Goal: Task Accomplishment & Management: Complete application form

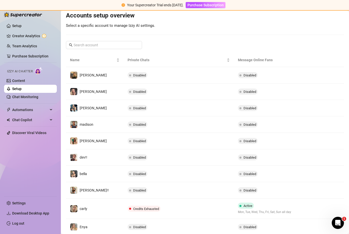
scroll to position [54, 0]
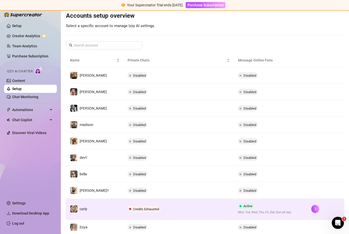
click at [144, 206] on span "Credits Exhausted" at bounding box center [143, 209] width 33 height 6
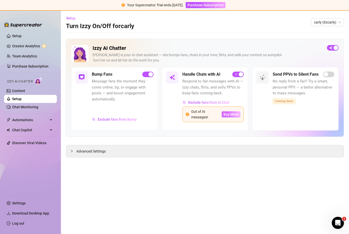
click at [236, 113] on span "Buy More" at bounding box center [230, 115] width 15 height 4
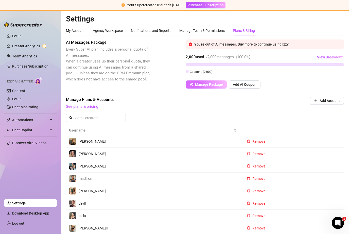
click at [193, 87] on button "Manage Package" at bounding box center [206, 85] width 41 height 8
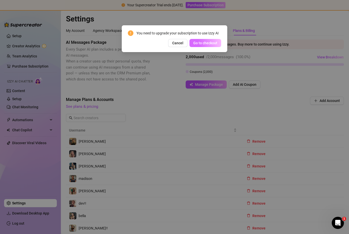
click at [200, 45] on span "Go to checkout" at bounding box center [205, 43] width 24 height 4
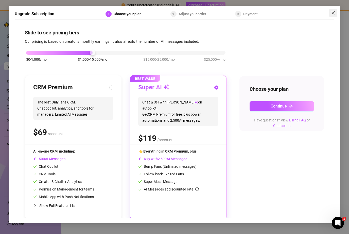
click at [334, 11] on icon "close" at bounding box center [333, 13] width 4 height 4
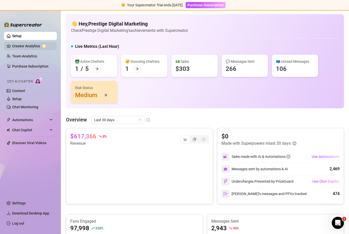
click at [47, 47] on link "Creator Analytics" at bounding box center [32, 46] width 41 height 8
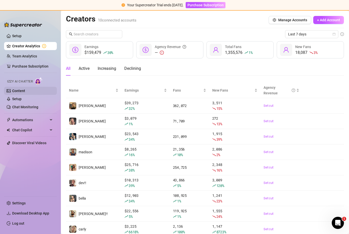
click at [22, 93] on link "Content" at bounding box center [18, 91] width 13 height 4
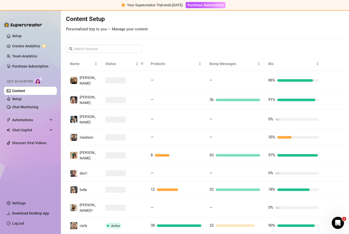
scroll to position [59, 0]
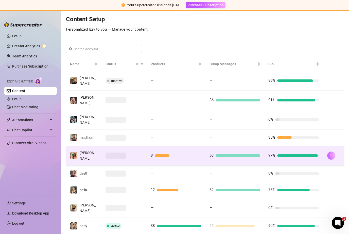
click at [330, 154] on icon "right" at bounding box center [331, 156] width 4 height 4
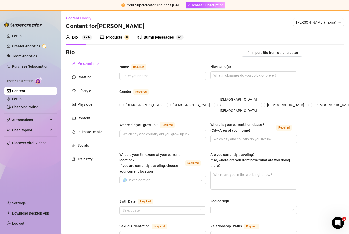
type input "[PERSON_NAME]"
type input "[PERSON_NAME], Fifi, Fi"
radio input "true"
type input "I was born and raised in [GEOGRAPHIC_DATA], specifically [GEOGRAPHIC_DATA]"
type input "Currently living in [GEOGRAPHIC_DATA], in [GEOGRAPHIC_DATA]"
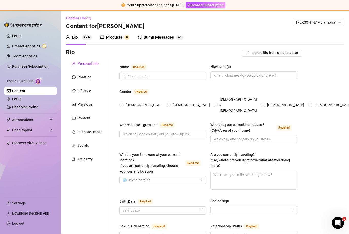
type textarea "not currently but I love to travel!"
type input "Im bisexuallll"
type input "Im recently single, looking for a new fuck buddy or situationship"
type input "I have one sister and one step brother, we have the best relationship! He’s 5 y…"
type input "I absolutely do not have any children, my lifestyle could not handle that lol"
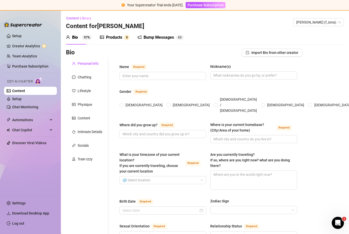
type input "I have 2 cats, [PERSON_NAME] and Soda! They’re Devon Rex cats I love them soooo…"
type input "I just do onlyfans, [PERSON_NAME] trying to save up to buy an apartment so Im p…"
type input "My first job was at [PERSON_NAME] and I stayed there until I started OF! Then I…"
type input "I went of [GEOGRAPHIC_DATA] for 2 years, studying social sciences and psycholog…"
type input "Im agnostic!"
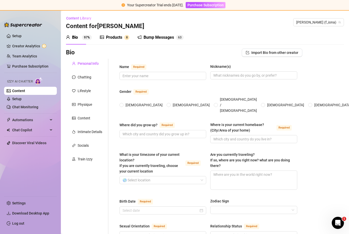
type input "I believe that people should do whatever they want as long as it’s not hurting …"
type textarea "I really need a new car so im working towards that goal, my Hyundai [MEDICAL_DA…"
type textarea "When I danced at the Super Bowl halftime every little thing we did was super st…"
type textarea "I am a pole dancer but not a stripper! Im waiting until im more skilled before …"
type textarea "I am not a picky eater, I love dancing and grew up dancing, My favorite animal …"
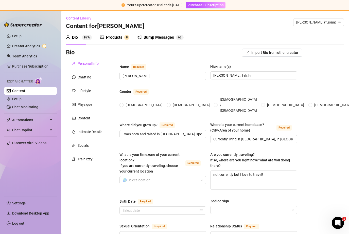
type input "[DATE]"
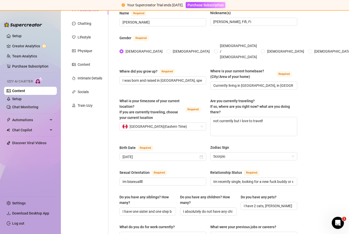
scroll to position [26, 0]
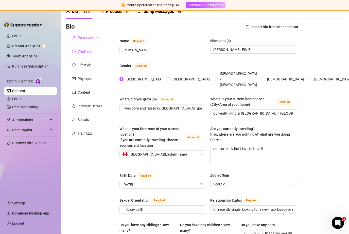
click at [91, 51] on div "Chatting" at bounding box center [85, 52] width 14 height 6
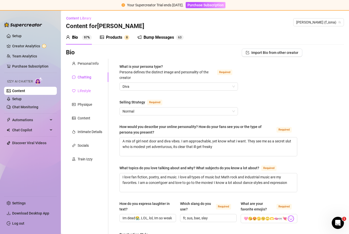
scroll to position [0, 0]
click at [89, 92] on div "Lifestyle" at bounding box center [84, 91] width 13 height 6
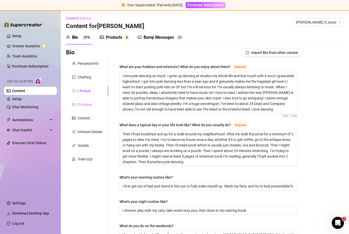
click at [94, 106] on div "Physique" at bounding box center [87, 105] width 42 height 10
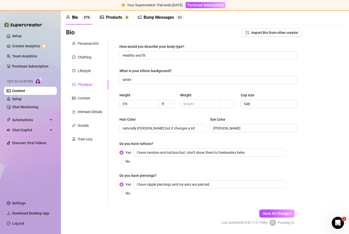
scroll to position [20, 0]
click at [86, 97] on div "Content" at bounding box center [84, 99] width 13 height 6
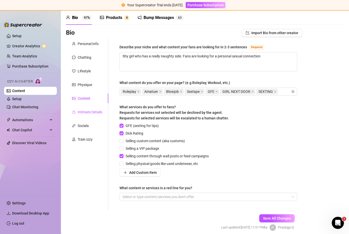
click at [90, 112] on div "Intimate Details" at bounding box center [90, 112] width 25 height 6
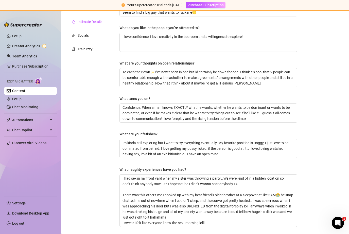
scroll to position [106, 0]
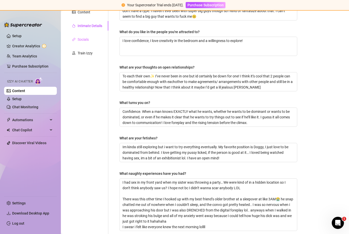
click at [82, 43] on div "Socials" at bounding box center [87, 40] width 42 height 10
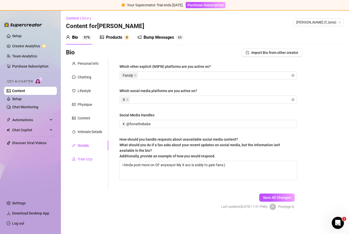
click at [86, 159] on div "Train Izzy" at bounding box center [85, 160] width 15 height 6
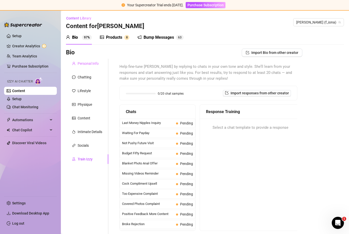
click at [95, 68] on div "Personal Info" at bounding box center [87, 64] width 42 height 10
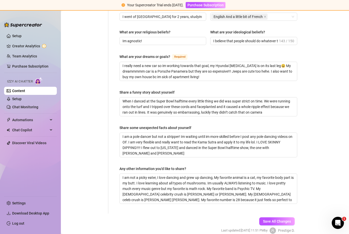
scroll to position [297, 0]
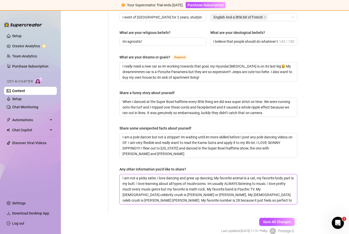
click at [214, 175] on textarea "I am not a picky eater, I love dancing and grew up dancing, My favorite animal …" at bounding box center [208, 190] width 177 height 30
type textarea "I am not a picky eater, I love dancing and grew up dancing, IMy favorite animal…"
type textarea "I am not a picky eater, I love dancing and grew up dancing, I My favorite anima…"
type textarea "I am not a picky eater, I love dancing and grew up dancing, I lMy favorite anim…"
type textarea "I am not a picky eater, I love dancing and grew up dancing, I loMy favorite ani…"
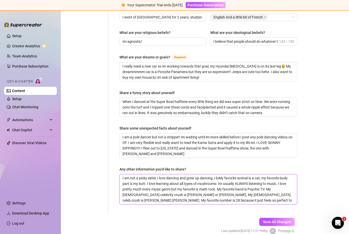
type textarea "I am not a picky eater, I love dancing and grew up dancing, I lovMy favorite an…"
type textarea "I am not a picky eater, I love dancing and grew up dancing, I loveMy favorite a…"
type textarea "I am not a picky eater, I love dancing and grew up dancing, I love My favorite …"
type textarea "I am not a picky eater, I love dancing and grew up dancing, I love tMy favorite…"
type textarea "I am not a picky eater, I love dancing and grew up dancing, I love toMy favorit…"
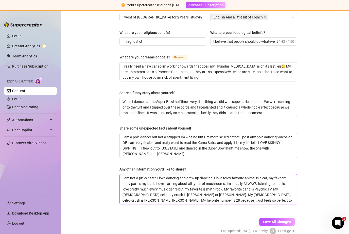
type textarea "I am not a picky eater, I love dancing and grew up dancing, I love to My favori…"
type textarea "I am not a picky eater, I love dancing and grew up dancing, I love to cMy favor…"
type textarea "I am not a picky eater, I love dancing and grew up dancing, I love to coMy favo…"
type textarea "I am not a picky eater, I love dancing and grew up dancing, I love to cooMy fav…"
type textarea "I am not a picky eater, I love dancing and grew up dancing, I love to cookMy fa…"
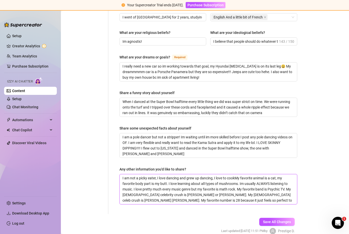
type textarea "I am not a picky eater, I love dancing and grew up dancing, I love to cook,My f…"
type textarea "I am not a picky eater, I love dancing and grew up dancing, I love to cook, My …"
type textarea "I am not a picky eater, I love dancing and grew up dancing, I love to cook, mMy…"
type textarea "I am not a picky eater, I love dancing and grew up dancing, I love to [PERSON_N…"
type textarea "I am not a picky eater, I love dancing and grew up dancing, I love to cook, my …"
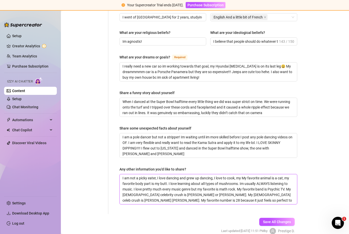
type textarea "I am not a picky eater, I love dancing and grew up dancing, I love to cook, my …"
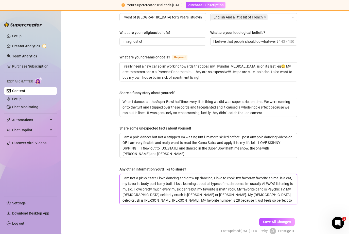
type textarea "I am not a picky eater, I love dancing and grew up dancing, I love to cook, my …"
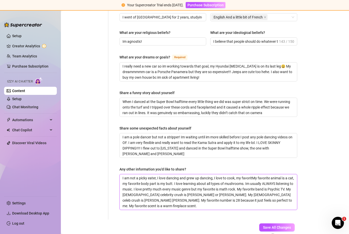
type textarea "I am not a picky eater, I love dancing and grew up dancing, I love to cook, my …"
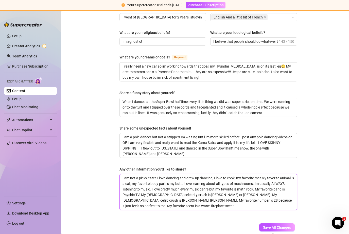
type textarea "I am not a picky eater, I love dancing and grew up dancing, I love to cook, my …"
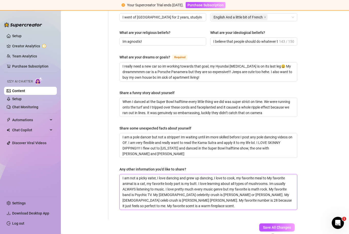
type textarea "I am not a picky eater, I love dancing and grew up dancing, I love to cook, my …"
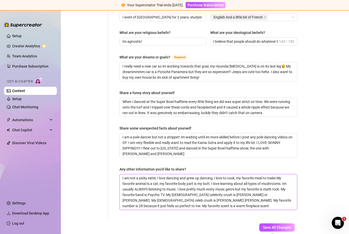
type textarea "I am not a picky eater, I love dancing and grew up dancing, I love to cook, my …"
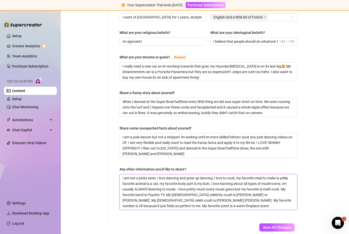
type textarea "I am not a picky eater, I love dancing and grew up dancing, I love to cook, my …"
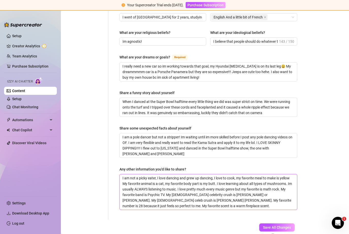
type textarea "I am not a picky eater, I love dancing and grew up dancing, I love to cook, my …"
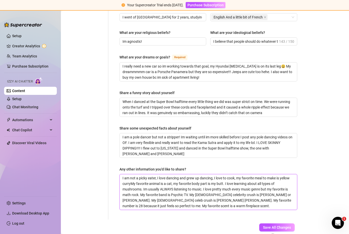
type textarea "I am not a picky eater, I love dancing and grew up dancing, I love to cook, my …"
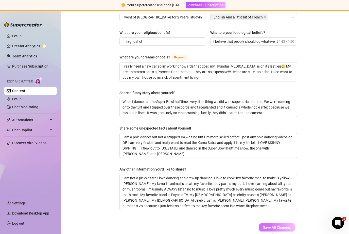
click at [284, 226] on span "Save All Changes" at bounding box center [277, 228] width 28 height 4
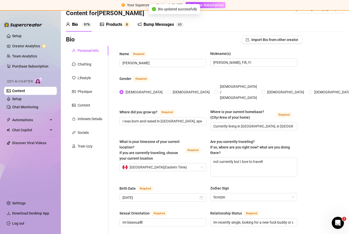
scroll to position [5, 0]
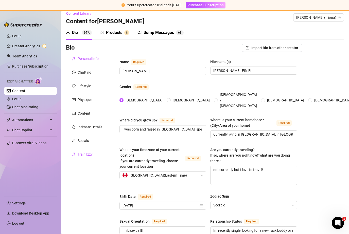
click at [92, 153] on div "Train Izzy" at bounding box center [85, 155] width 15 height 6
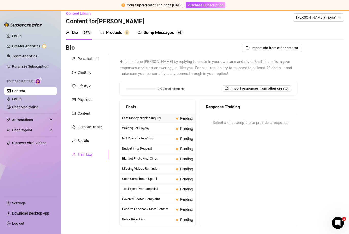
click at [157, 117] on span "Last Money Nipples Inquiry" at bounding box center [148, 118] width 52 height 5
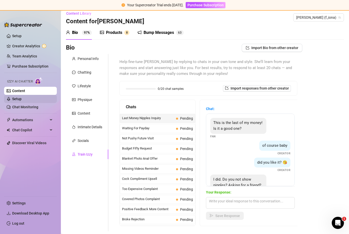
click at [22, 101] on link "Setup" at bounding box center [16, 99] width 9 height 4
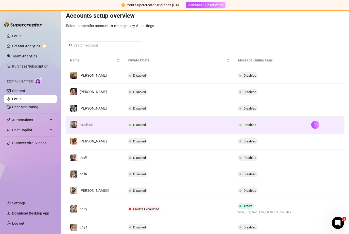
scroll to position [54, 0]
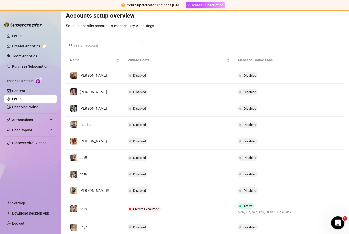
click at [337, 224] on icon "Open Intercom Messenger" at bounding box center [337, 222] width 8 height 8
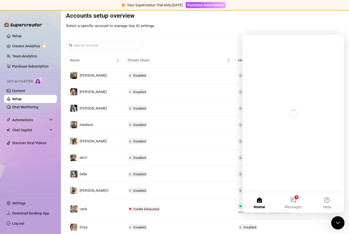
scroll to position [0, 0]
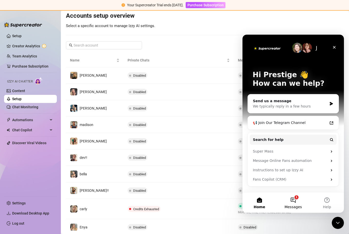
click at [297, 208] on span "Messages" at bounding box center [292, 208] width 17 height 4
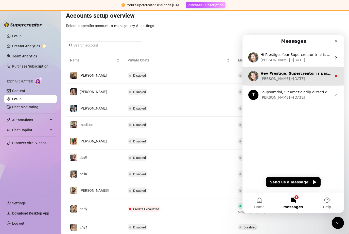
click at [306, 81] on div "[PERSON_NAME] • [DATE]" at bounding box center [295, 78] width 71 height 5
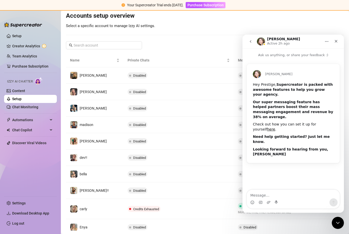
click at [250, 43] on icon "go back" at bounding box center [250, 42] width 4 height 4
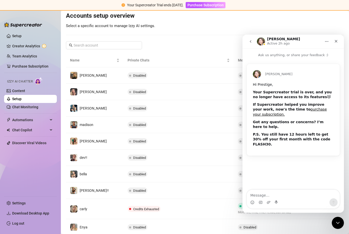
click at [261, 41] on img "Intercom messenger" at bounding box center [261, 42] width 8 height 8
click at [249, 41] on icon "go back" at bounding box center [250, 42] width 4 height 4
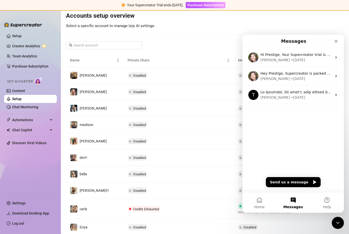
click at [211, 33] on div "Your AI Chat Assistant [PERSON_NAME] engages online fans, builds connections, f…" at bounding box center [205, 98] width 278 height 276
click at [334, 43] on icon "Close" at bounding box center [336, 41] width 4 height 4
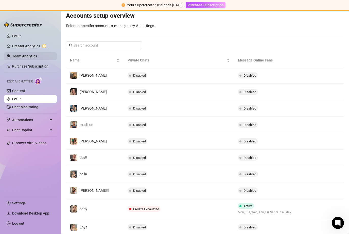
click at [15, 57] on link "Team Analytics" at bounding box center [24, 56] width 25 height 4
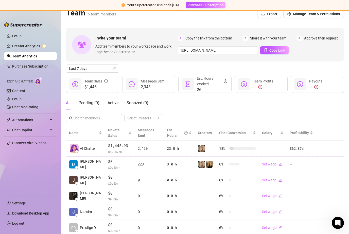
scroll to position [6, 0]
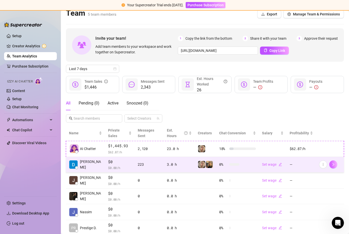
click at [333, 163] on span "button" at bounding box center [333, 165] width 4 height 4
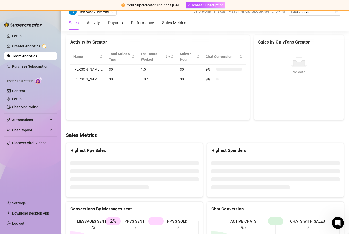
scroll to position [570, 0]
click at [96, 24] on div "Activity" at bounding box center [93, 23] width 13 height 6
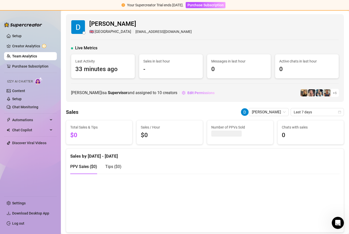
scroll to position [0, 0]
click at [35, 58] on link "Team Analytics" at bounding box center [24, 56] width 25 height 4
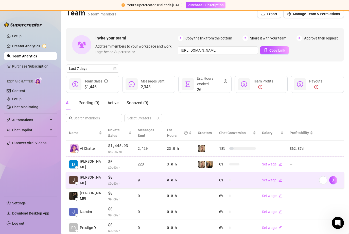
scroll to position [6, 0]
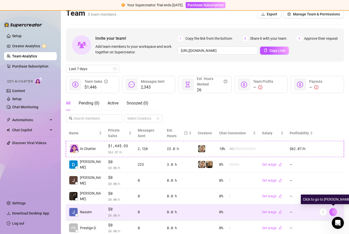
click at [333, 211] on icon "right" at bounding box center [333, 213] width 4 height 4
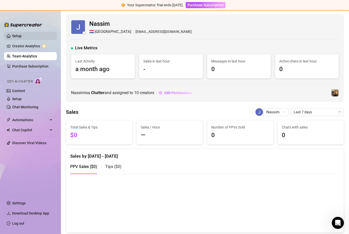
click at [21, 38] on link "Setup" at bounding box center [16, 36] width 9 height 4
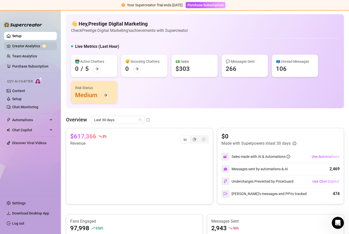
click at [50, 46] on link "Creator Analytics" at bounding box center [32, 46] width 41 height 8
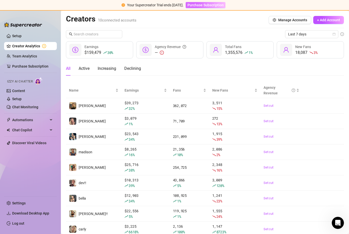
click at [219, 6] on span "Purchase Subscription" at bounding box center [205, 5] width 36 height 4
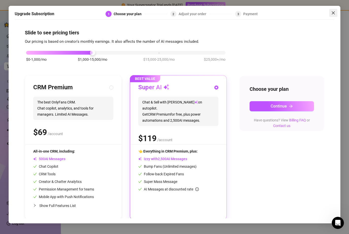
click at [333, 11] on icon "close" at bounding box center [333, 13] width 4 height 4
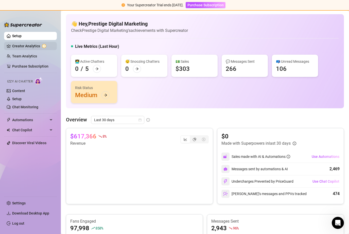
click at [13, 44] on link "Creator Analytics" at bounding box center [32, 46] width 41 height 8
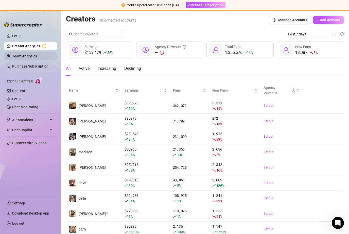
click at [16, 56] on link "Team Analytics" at bounding box center [24, 56] width 25 height 4
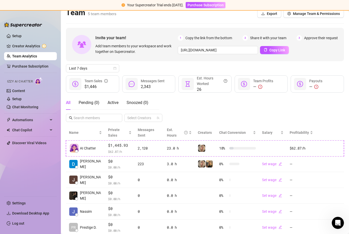
scroll to position [6, 0]
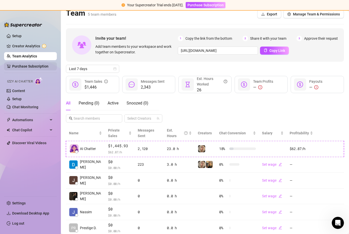
click at [12, 65] on link "Purchase Subscription" at bounding box center [30, 66] width 36 height 4
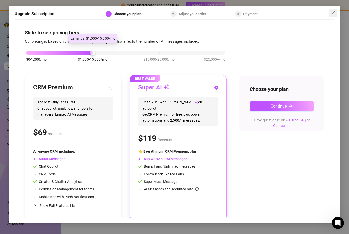
click at [334, 11] on icon "close" at bounding box center [333, 13] width 4 height 4
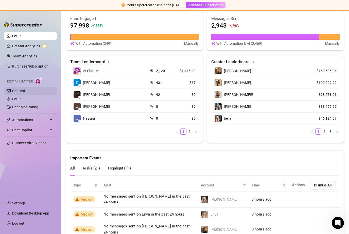
click at [13, 91] on link "Content" at bounding box center [18, 91] width 13 height 4
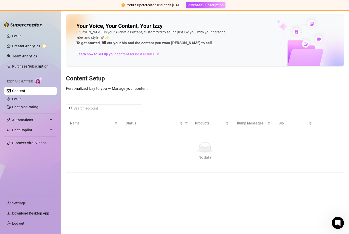
scroll to position [59, 0]
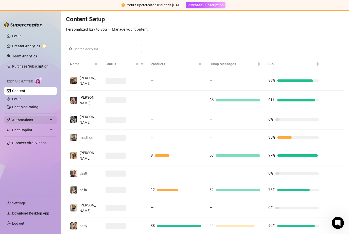
click at [12, 123] on div "Automations" at bounding box center [30, 120] width 53 height 8
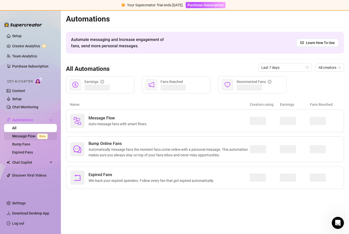
click at [21, 137] on link "Message Flow Beta" at bounding box center [31, 136] width 38 height 4
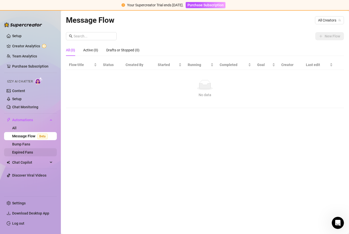
click at [16, 152] on link "Expired Fans" at bounding box center [22, 153] width 21 height 4
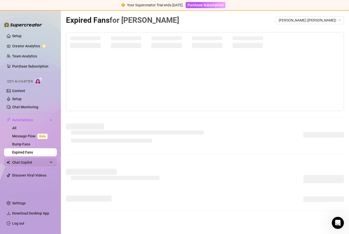
click at [12, 161] on div "Chat Copilot" at bounding box center [30, 163] width 53 height 8
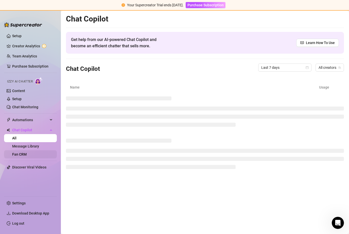
click at [13, 155] on link "Fan CRM" at bounding box center [19, 155] width 14 height 4
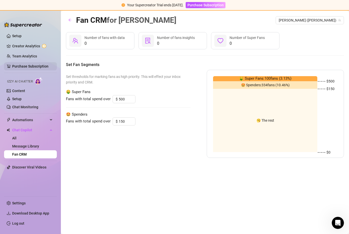
click at [16, 66] on link "Purchase Subscription" at bounding box center [30, 66] width 36 height 4
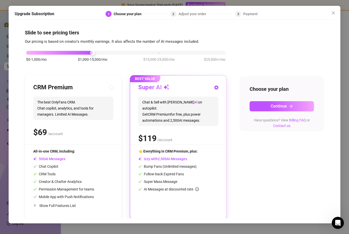
click at [242, 11] on div "3 Payment" at bounding box center [246, 14] width 23 height 6
click at [333, 11] on icon "close" at bounding box center [333, 13] width 4 height 4
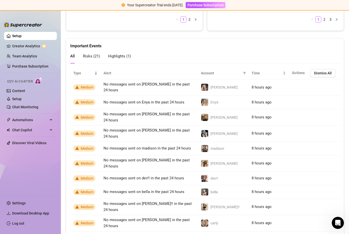
scroll to position [315, 0]
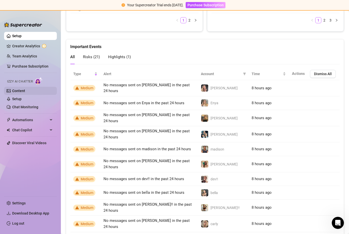
click at [22, 93] on link "Content" at bounding box center [18, 91] width 13 height 4
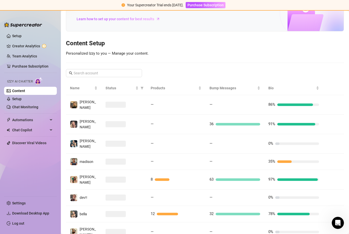
scroll to position [46, 0]
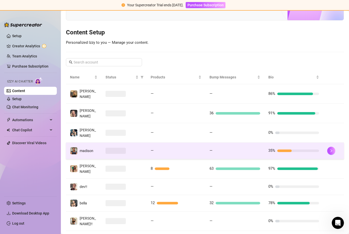
click at [336, 147] on div at bounding box center [333, 151] width 13 height 8
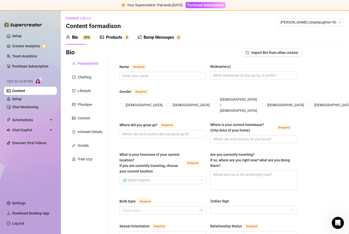
type input "[PERSON_NAME]"
type input "[PERSON_NAME], Madi, Mads"
radio input "true"
type input "I grew up in [GEOGRAPHIC_DATA], specifically [GEOGRAPHIC_DATA]"
type input "I Live in LA close to [GEOGRAPHIC_DATA][PERSON_NAME]! I love it so much:)"
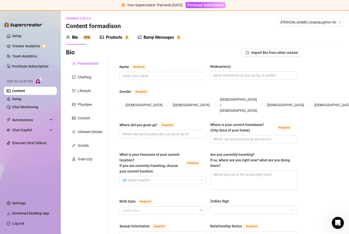
type textarea "I’m currently traveling, I love cruises and going on Yachts so much! I just had…"
type input "I’m straight but I’m not afraid to kiss a girl [PERSON_NAME]"
type input "I’m single but definitely looking for love :’)"
type input "I’m used to getting spoiled bc i grew up without siblings buttt then my mom got…"
type input "Noooo kids scare me"
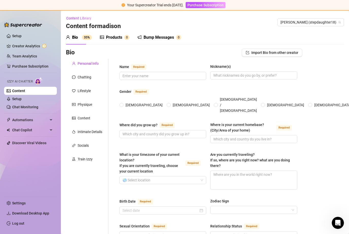
type input "I have a cat named [PERSON_NAME], she’s my bestie"
type input "I’m trying to make it big on OF but it’s so hard! So my main source of income i…"
type input "My first job was at this pizza place in [GEOGRAPHIC_DATA][PERSON_NAME] called […"
type input "I loveee learning so im taking 3 online community college classes"
type input "Im a [DEMOGRAPHIC_DATA] but haven’t been to [DEMOGRAPHIC_DATA] in awhile"
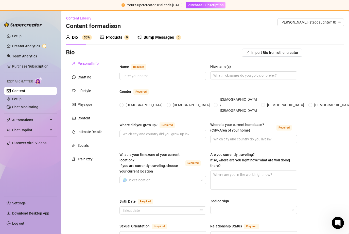
type input "I believe that people should be able to live their lives however they want!"
type textarea "My long shot dream is to live in [US_STATE], it’s my favorite city. I would lov…"
type textarea "This is actually true, one time i walked in on my step brother jerking off and …"
type textarea "Im a virgin but I’ve pretty much have done everything besides sex sex."
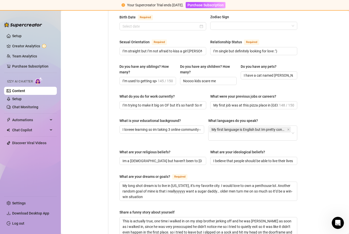
scroll to position [194, 0]
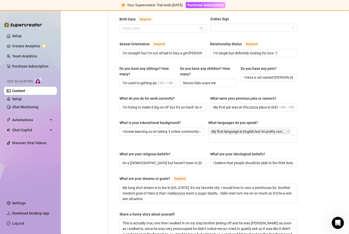
click at [25, 90] on link "Content" at bounding box center [18, 91] width 13 height 4
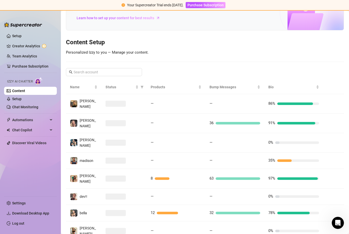
scroll to position [41, 0]
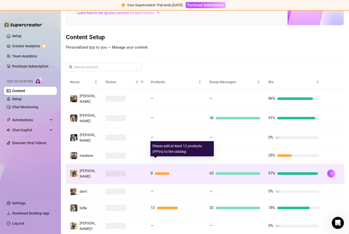
click at [165, 171] on div "8" at bounding box center [176, 174] width 51 height 6
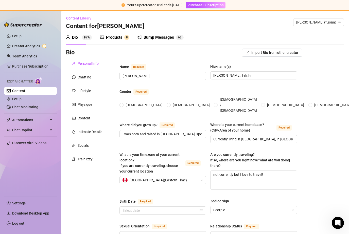
radio input "true"
type input "[DATE]"
click at [111, 37] on div "Products" at bounding box center [114, 37] width 16 height 6
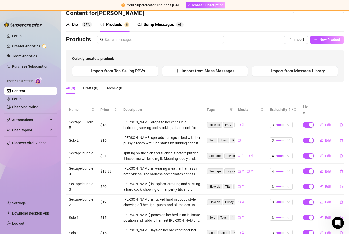
scroll to position [16, 0]
click at [320, 36] on button "New Product" at bounding box center [327, 40] width 34 height 8
type textarea "Type your message here..."
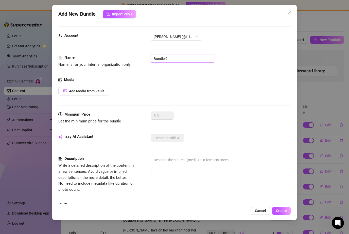
click at [168, 60] on input "Bundle 9" at bounding box center [183, 59] width 64 height 8
drag, startPoint x: 168, startPoint y: 59, endPoint x: 147, endPoint y: 59, distance: 21.3
click at [147, 59] on div "Name Name is for your internal organization only. Bundle 9" at bounding box center [174, 61] width 232 height 13
click at [99, 91] on span "Add Media from Vault" at bounding box center [86, 91] width 35 height 4
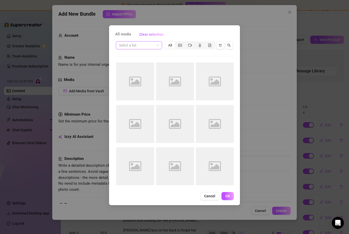
click at [156, 47] on span at bounding box center [139, 46] width 40 height 8
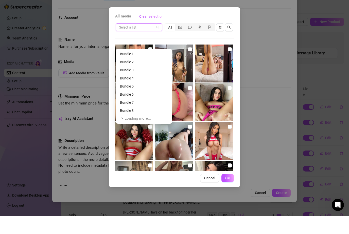
scroll to position [178, 0]
click at [136, 126] on div "Bundle 8" at bounding box center [144, 129] width 48 height 6
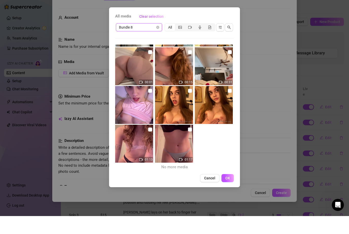
scroll to position [152, 0]
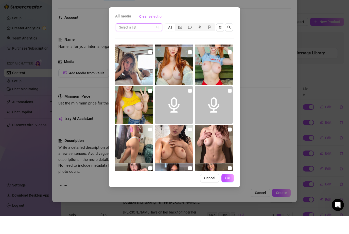
click at [159, 42] on span at bounding box center [139, 46] width 40 height 8
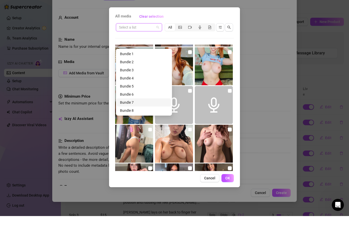
click at [144, 118] on div "Bundle 7" at bounding box center [144, 121] width 48 height 6
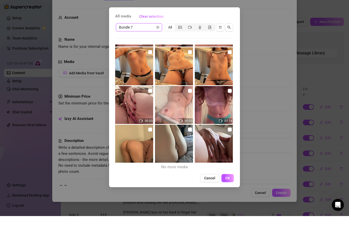
scroll to position [75, 0]
click at [171, 69] on img at bounding box center [174, 84] width 38 height 38
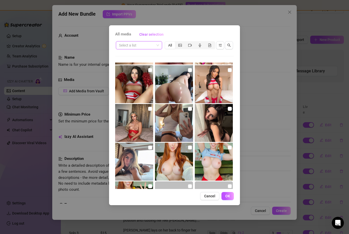
click at [158, 46] on span at bounding box center [139, 46] width 40 height 8
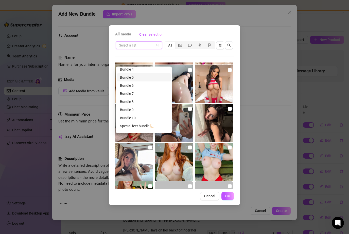
scroll to position [205, 0]
click at [142, 123] on div "Special feet bundle🦶🏻" at bounding box center [144, 126] width 48 height 6
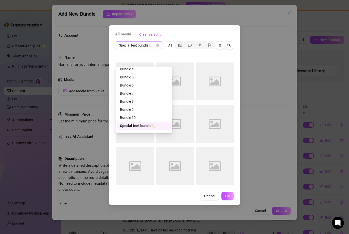
scroll to position [0, 0]
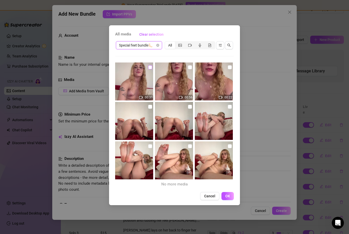
click at [150, 69] on input "checkbox" at bounding box center [150, 67] width 4 height 4
checkbox input "true"
click at [189, 69] on input "checkbox" at bounding box center [190, 67] width 4 height 4
checkbox input "true"
click at [231, 68] on input "checkbox" at bounding box center [230, 67] width 4 height 4
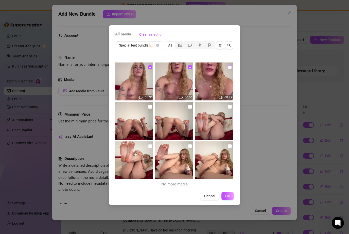
checkbox input "true"
click at [229, 107] on input "checkbox" at bounding box center [230, 107] width 4 height 4
checkbox input "true"
click at [191, 108] on input "checkbox" at bounding box center [190, 107] width 4 height 4
checkbox input "true"
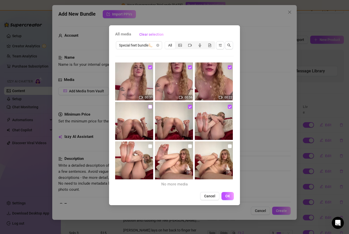
click at [151, 107] on input "checkbox" at bounding box center [150, 107] width 4 height 4
checkbox input "true"
click at [150, 146] on input "checkbox" at bounding box center [150, 146] width 4 height 4
checkbox input "true"
click at [189, 148] on input "checkbox" at bounding box center [190, 146] width 4 height 4
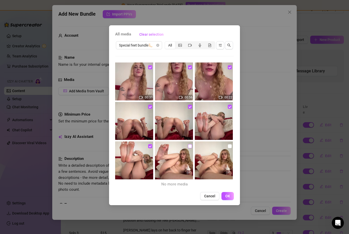
checkbox input "true"
click at [231, 146] on input "checkbox" at bounding box center [230, 146] width 4 height 4
checkbox input "true"
click at [229, 196] on span "OK" at bounding box center [227, 196] width 5 height 4
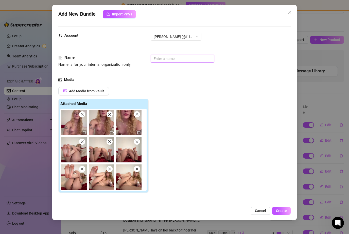
click at [170, 58] on input "text" at bounding box center [183, 59] width 64 height 8
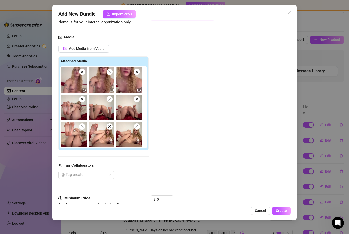
scroll to position [46, 0]
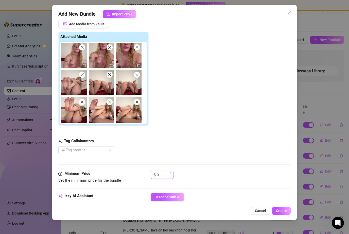
type input "Feet 1"
click at [161, 175] on input "0" at bounding box center [165, 175] width 16 height 8
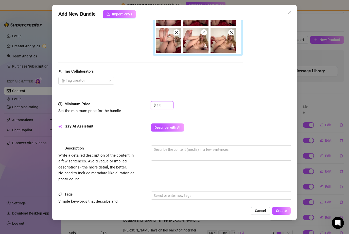
scroll to position [137, 0]
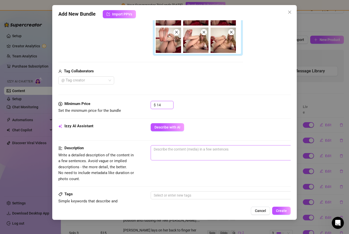
type input "14"
click at [192, 155] on span "0 / 1000" at bounding box center [239, 152] width 177 height 15
click at [193, 150] on textarea at bounding box center [239, 150] width 177 height 8
type textarea "F"
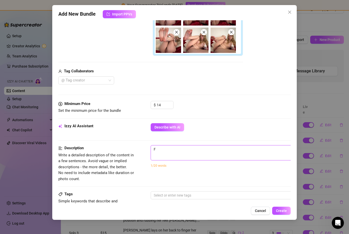
type textarea "Fi"
type textarea "Fio"
type textarea "Fion"
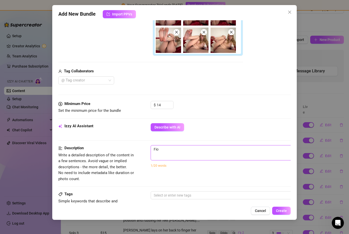
type textarea "Fion"
type textarea "[PERSON_NAME]"
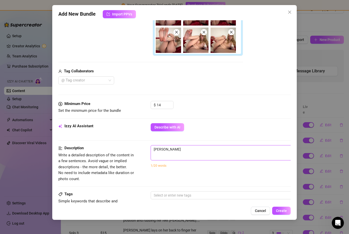
type textarea "[PERSON_NAME]"
type textarea "[PERSON_NAME] is"
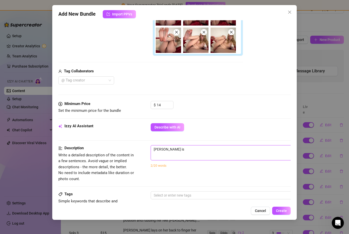
type textarea "[PERSON_NAME] is"
type textarea "[PERSON_NAME] is f"
type textarea "[PERSON_NAME] is fu"
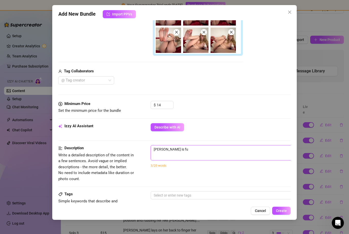
type textarea "[PERSON_NAME] is ful"
type textarea "[PERSON_NAME] is full"
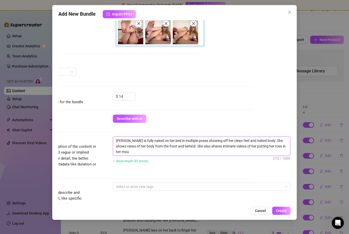
scroll to position [0, 0]
click at [146, 186] on div at bounding box center [199, 186] width 170 height 7
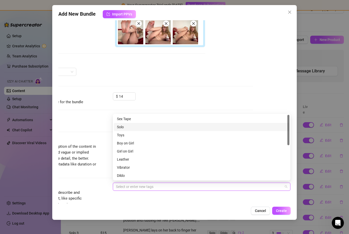
click at [95, 123] on div "Izzy AI Assistant Describe with AI" at bounding box center [137, 121] width 232 height 13
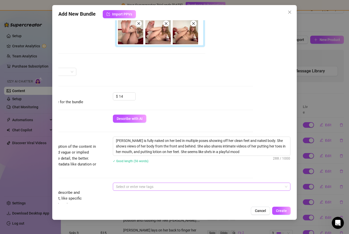
click at [130, 185] on div at bounding box center [199, 186] width 170 height 7
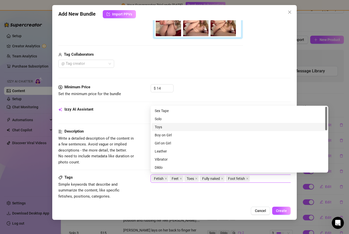
click at [133, 116] on div "Izzy AI Assistant Describe with AI" at bounding box center [174, 113] width 232 height 13
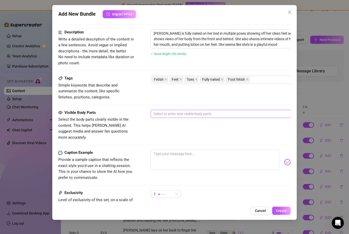
scroll to position [254, 0]
click at [202, 115] on div at bounding box center [237, 113] width 170 height 7
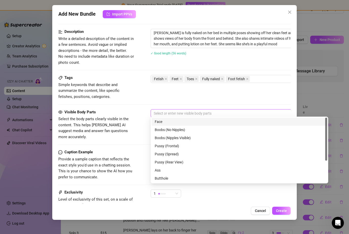
click at [183, 122] on div "Face" at bounding box center [239, 122] width 169 height 6
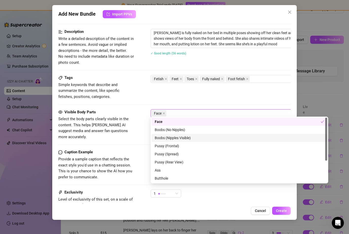
click at [180, 137] on div "Boobs (Nipples Visible)" at bounding box center [239, 138] width 169 height 6
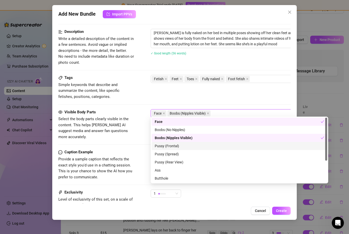
click at [177, 148] on div "Pussy (Frontal)" at bounding box center [239, 146] width 169 height 6
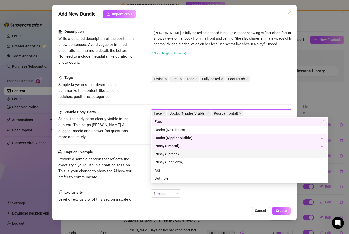
click at [177, 153] on div "Pussy (Spread)" at bounding box center [239, 155] width 169 height 6
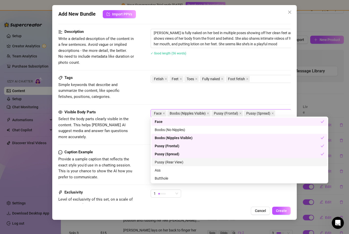
click at [179, 162] on div "Pussy (Rear View)" at bounding box center [239, 163] width 169 height 6
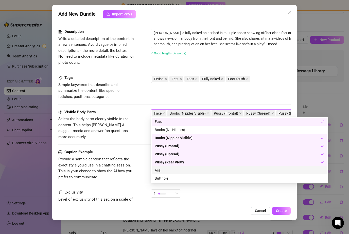
click at [175, 174] on div "Ass" at bounding box center [239, 171] width 175 height 8
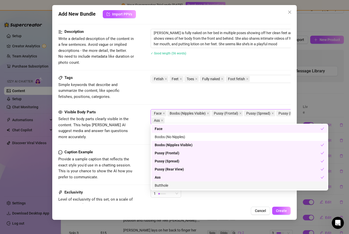
click at [176, 185] on div "Butthole" at bounding box center [239, 186] width 169 height 6
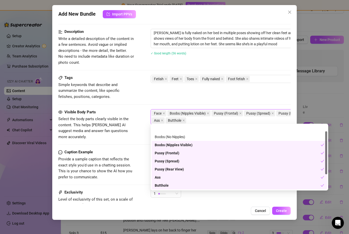
scroll to position [32, 0]
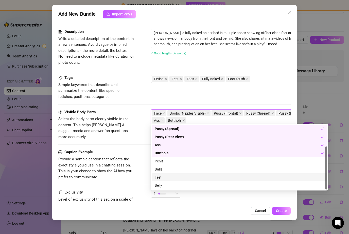
click at [172, 176] on div "Feet" at bounding box center [239, 178] width 169 height 6
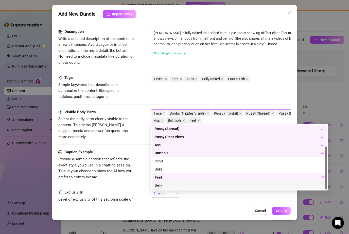
click at [169, 185] on div "Belly" at bounding box center [239, 186] width 169 height 6
click at [132, 120] on span "Select the body parts clearly visible in the content. This helps [PERSON_NAME] …" at bounding box center [96, 128] width 76 height 24
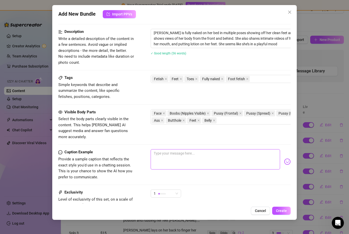
click at [162, 150] on textarea at bounding box center [215, 160] width 129 height 20
click at [177, 190] on span "1" at bounding box center [166, 194] width 24 height 8
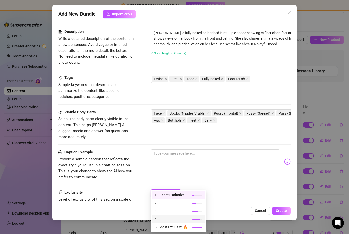
click at [166, 216] on div "4" at bounding box center [179, 219] width 54 height 8
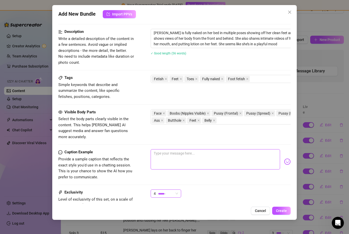
click at [178, 153] on textarea at bounding box center [215, 160] width 129 height 20
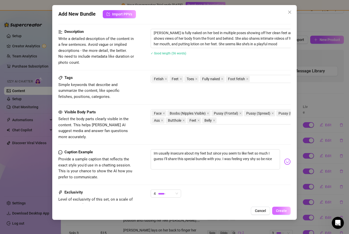
click at [284, 213] on span "Create" at bounding box center [281, 211] width 11 height 4
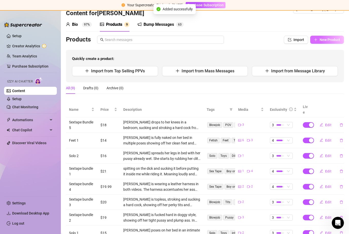
click at [326, 42] on button "New Product" at bounding box center [327, 40] width 34 height 8
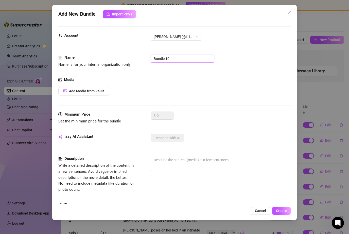
drag, startPoint x: 186, startPoint y: 59, endPoint x: 152, endPoint y: 58, distance: 34.0
click at [152, 58] on input "Bundle 10" at bounding box center [183, 59] width 64 height 8
click at [101, 93] on button "Add Media from Vault" at bounding box center [83, 91] width 51 height 8
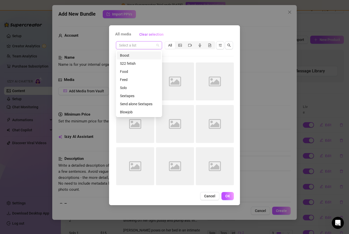
click at [156, 47] on span at bounding box center [139, 46] width 40 height 8
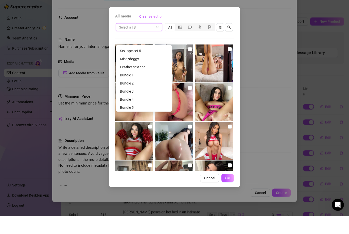
scroll to position [154, 0]
click at [133, 90] on div "Bundle 1" at bounding box center [144, 93] width 48 height 6
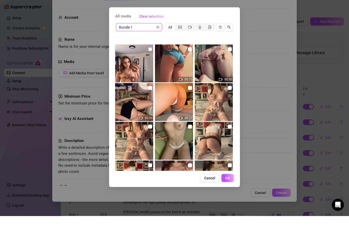
click at [150, 65] on input "checkbox" at bounding box center [150, 67] width 4 height 4
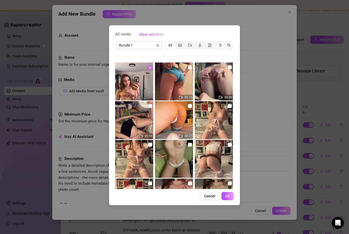
click at [151, 68] on input "checkbox" at bounding box center [150, 67] width 4 height 4
click at [189, 68] on input "checkbox" at bounding box center [190, 67] width 4 height 4
click at [229, 69] on input "checkbox" at bounding box center [230, 67] width 4 height 4
click at [231, 105] on input "checkbox" at bounding box center [230, 106] width 4 height 4
click at [189, 106] on input "checkbox" at bounding box center [190, 106] width 4 height 4
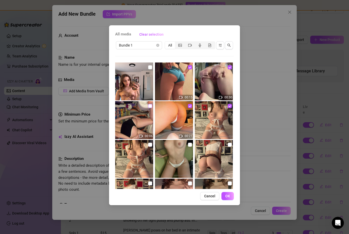
click at [150, 106] on input "checkbox" at bounding box center [150, 106] width 4 height 4
click at [151, 144] on input "checkbox" at bounding box center [150, 145] width 4 height 4
click at [189, 145] on input "checkbox" at bounding box center [190, 145] width 4 height 4
click at [230, 147] on label at bounding box center [230, 145] width 4 height 6
click at [230, 147] on input "checkbox" at bounding box center [230, 145] width 4 height 4
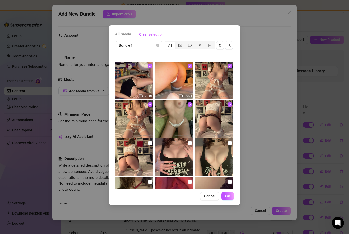
scroll to position [41, 0]
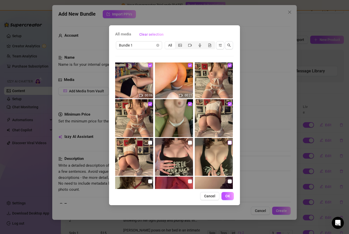
click at [229, 143] on input "checkbox" at bounding box center [230, 143] width 4 height 4
click at [189, 144] on input "checkbox" at bounding box center [190, 143] width 4 height 4
click at [148, 144] on input "checkbox" at bounding box center [150, 143] width 4 height 4
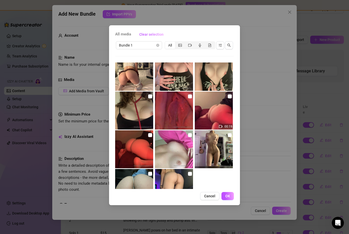
scroll to position [129, 0]
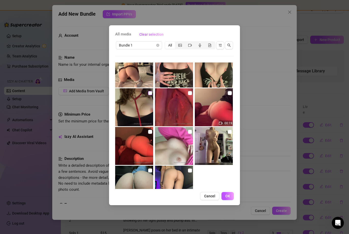
click at [148, 94] on input "checkbox" at bounding box center [150, 93] width 4 height 4
click at [150, 132] on input "checkbox" at bounding box center [150, 132] width 4 height 4
click at [150, 172] on input "checkbox" at bounding box center [150, 171] width 4 height 4
click at [189, 172] on input "checkbox" at bounding box center [190, 171] width 4 height 4
click at [190, 133] on input "checkbox" at bounding box center [190, 132] width 4 height 4
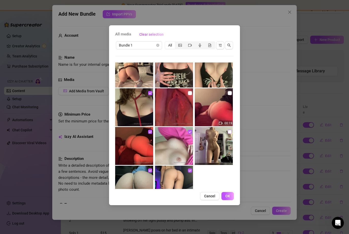
click at [229, 132] on input "checkbox" at bounding box center [230, 132] width 4 height 4
click at [229, 93] on input "checkbox" at bounding box center [230, 93] width 4 height 4
click at [190, 93] on input "checkbox" at bounding box center [190, 93] width 4 height 4
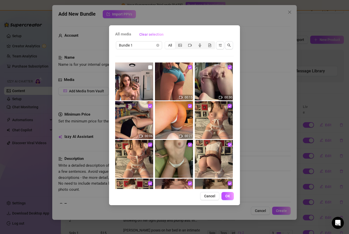
scroll to position [0, 0]
click at [228, 198] on span "OK" at bounding box center [227, 196] width 5 height 4
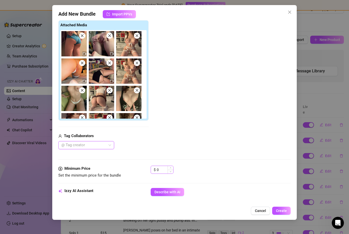
scroll to position [79, 0]
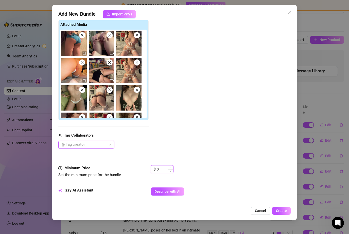
click at [161, 169] on input "0" at bounding box center [165, 170] width 16 height 8
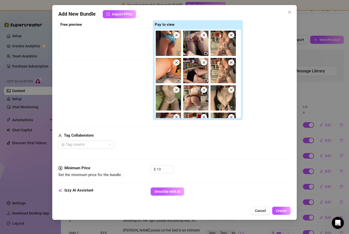
click at [179, 149] on div "Media Add Media from Vault Free preview Pay to view Tag Collaborators @ Tag cre…" at bounding box center [174, 82] width 232 height 168
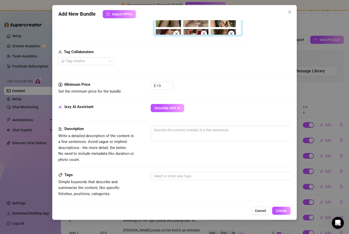
scroll to position [164, 0]
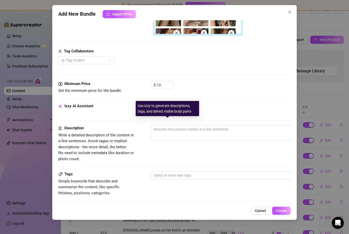
click at [181, 110] on button "Describe with AI" at bounding box center [167, 107] width 33 height 8
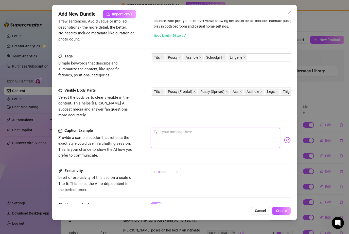
scroll to position [284, 0]
click at [195, 128] on textarea at bounding box center [215, 138] width 129 height 20
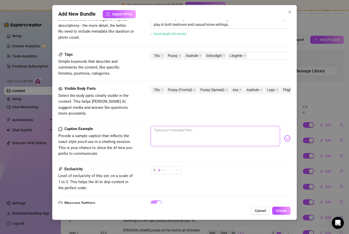
scroll to position [285, 0]
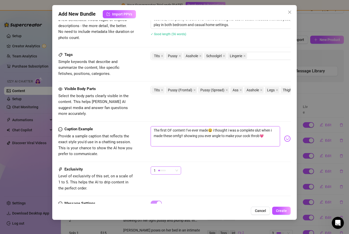
click at [175, 167] on span "1" at bounding box center [166, 171] width 24 height 8
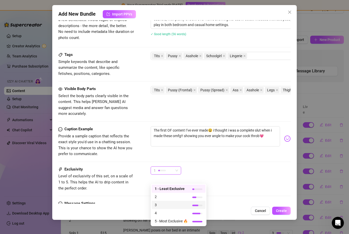
click at [169, 203] on span "3" at bounding box center [171, 206] width 33 height 6
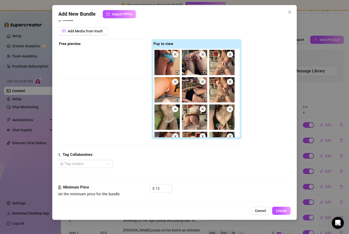
scroll to position [53, 1]
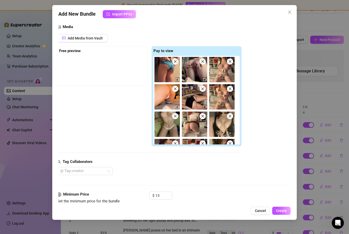
click at [86, 63] on div at bounding box center [102, 68] width 86 height 25
click at [91, 37] on span "Add Media from Vault" at bounding box center [85, 38] width 35 height 4
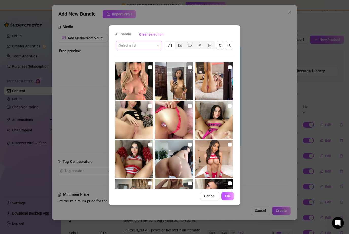
click at [157, 46] on span at bounding box center [139, 46] width 40 height 8
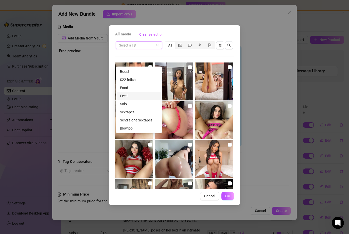
click at [131, 93] on div "Feed" at bounding box center [139, 96] width 38 height 6
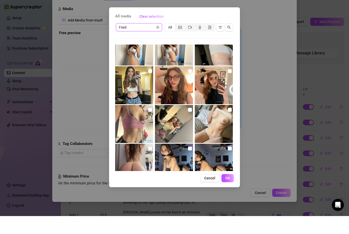
scroll to position [4867, 0]
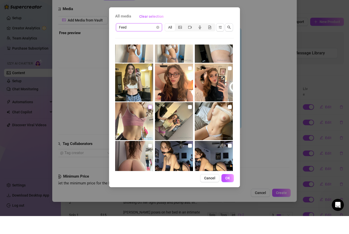
click at [150, 123] on input "checkbox" at bounding box center [150, 125] width 4 height 4
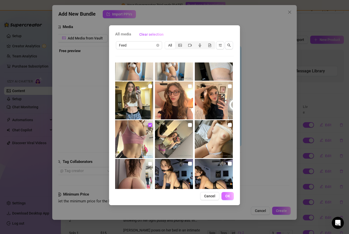
click at [232, 198] on button "OK" at bounding box center [227, 196] width 12 height 8
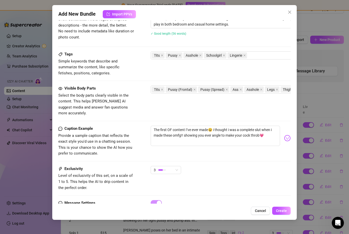
scroll to position [285, 0]
click at [284, 213] on span "Create" at bounding box center [281, 211] width 11 height 4
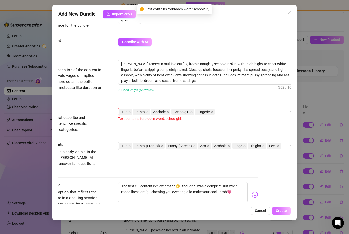
scroll to position [220, 38]
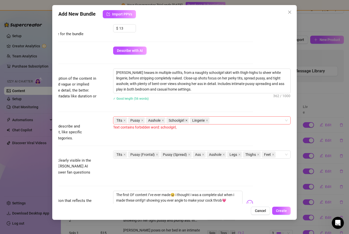
click at [188, 119] on icon "close" at bounding box center [186, 120] width 3 height 3
click at [205, 119] on div "Tits Pussy Asshole Lingerie" at bounding box center [199, 120] width 170 height 7
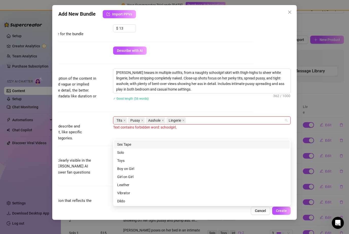
click at [100, 107] on div "Description Write a detailed description of the content in a few sentences. Avo…" at bounding box center [137, 93] width 232 height 48
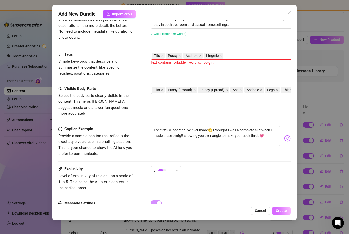
scroll to position [285, 0]
click at [282, 213] on span "Create" at bounding box center [281, 211] width 11 height 4
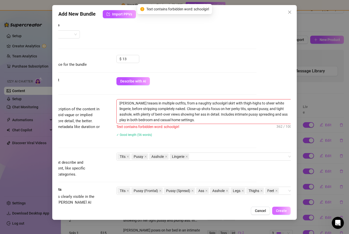
scroll to position [181, 37]
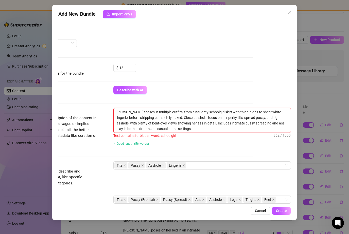
click at [201, 110] on textarea "[PERSON_NAME] teases in multiple outfits, from a naughty schoolgirl skirt with …" at bounding box center [202, 120] width 177 height 24
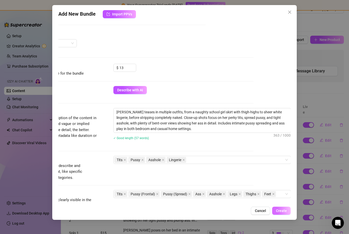
click at [283, 213] on span "Create" at bounding box center [281, 211] width 11 height 4
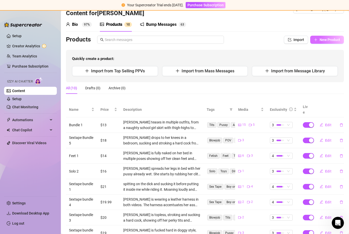
click at [337, 38] on span "New Product" at bounding box center [329, 40] width 21 height 4
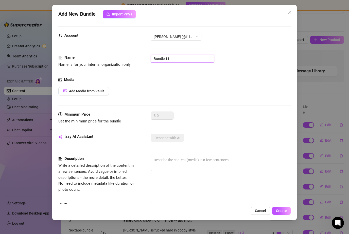
click at [169, 58] on input "Bundle 11" at bounding box center [183, 59] width 64 height 8
click at [86, 90] on span "Add Media from Vault" at bounding box center [86, 91] width 35 height 4
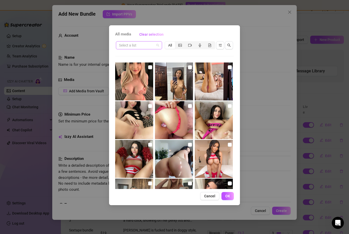
click at [156, 47] on span at bounding box center [139, 46] width 40 height 8
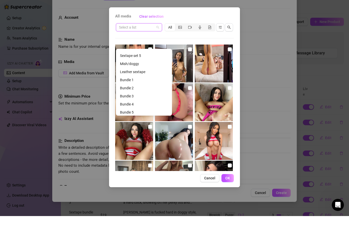
scroll to position [154, 0]
click at [136, 102] on div "Bundle 2" at bounding box center [144, 105] width 48 height 6
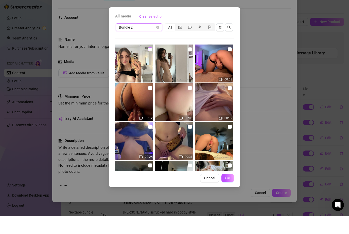
click at [151, 65] on input "checkbox" at bounding box center [150, 67] width 4 height 4
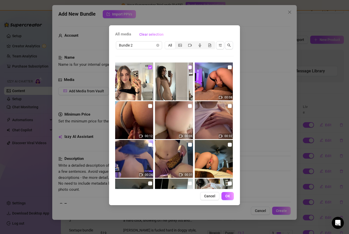
click at [190, 69] on input "checkbox" at bounding box center [190, 67] width 4 height 4
click at [230, 66] on input "checkbox" at bounding box center [230, 67] width 4 height 4
click at [230, 107] on input "checkbox" at bounding box center [230, 106] width 4 height 4
click at [189, 107] on input "checkbox" at bounding box center [190, 106] width 4 height 4
click at [150, 106] on input "checkbox" at bounding box center [150, 106] width 4 height 4
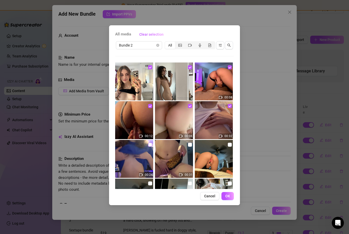
click at [150, 146] on input "checkbox" at bounding box center [150, 145] width 4 height 4
click at [190, 145] on input "checkbox" at bounding box center [190, 145] width 4 height 4
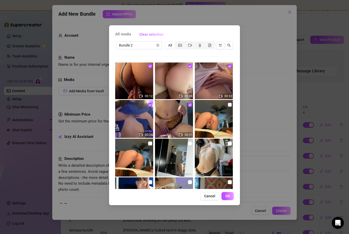
click at [231, 104] on input "checkbox" at bounding box center [230, 105] width 4 height 4
click at [231, 143] on input "checkbox" at bounding box center [230, 144] width 4 height 4
click at [190, 145] on input "checkbox" at bounding box center [190, 144] width 4 height 4
click at [149, 146] on label at bounding box center [150, 144] width 4 height 6
click at [149, 146] on input "checkbox" at bounding box center [150, 144] width 4 height 4
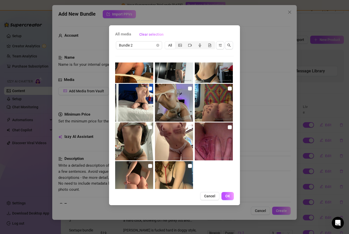
scroll to position [134, 0]
click at [151, 89] on input "checkbox" at bounding box center [150, 88] width 4 height 4
click at [190, 88] on input "checkbox" at bounding box center [190, 88] width 4 height 4
click at [229, 89] on input "checkbox" at bounding box center [230, 88] width 4 height 4
click at [229, 126] on input "checkbox" at bounding box center [230, 127] width 4 height 4
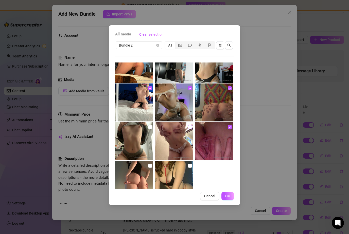
click at [192, 125] on label at bounding box center [190, 127] width 4 height 6
click at [192, 125] on input "checkbox" at bounding box center [190, 127] width 4 height 4
click at [150, 129] on input "checkbox" at bounding box center [150, 127] width 4 height 4
click at [149, 166] on input "checkbox" at bounding box center [150, 166] width 4 height 4
click at [190, 167] on input "checkbox" at bounding box center [190, 166] width 4 height 4
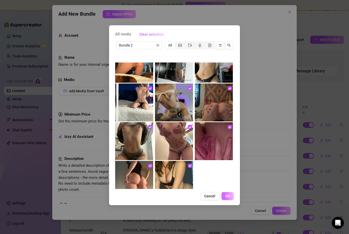
click at [226, 195] on span "OK" at bounding box center [227, 196] width 5 height 4
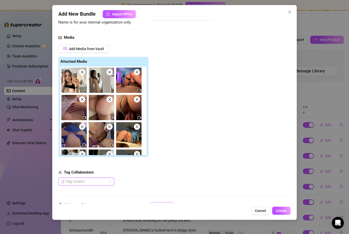
scroll to position [42, 0]
click at [161, 205] on div "Add New Bundle Import PPVs Account [PERSON_NAME] (@f_iona) Name Name is for you…" at bounding box center [174, 112] width 244 height 215
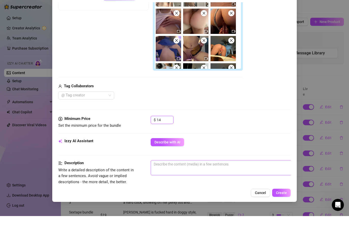
scroll to position [113, 0]
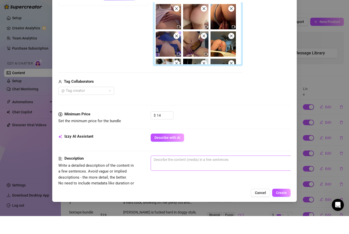
click at [199, 174] on span "0 / 1000" at bounding box center [239, 181] width 177 height 15
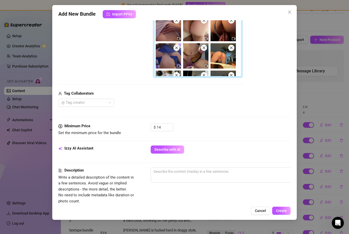
scroll to position [122, 0]
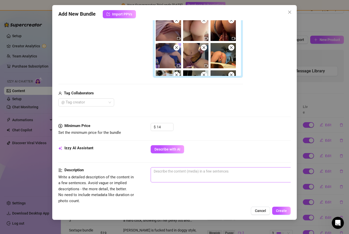
click at [197, 180] on span "0 / 1000" at bounding box center [239, 175] width 177 height 15
click at [188, 173] on textarea at bounding box center [239, 172] width 177 height 8
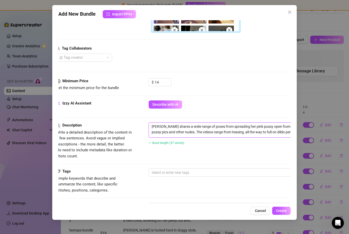
scroll to position [170, 0]
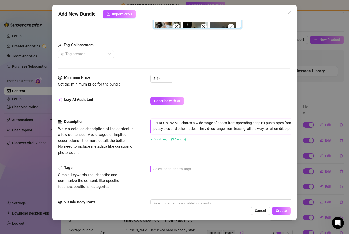
click at [172, 169] on div at bounding box center [236, 169] width 170 height 7
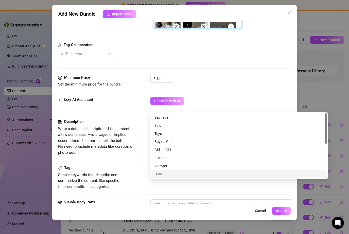
click at [165, 172] on div "Dildo" at bounding box center [238, 175] width 169 height 6
click at [169, 123] on div "Solo" at bounding box center [238, 126] width 169 height 6
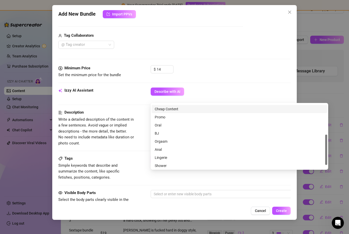
scroll to position [73, 0]
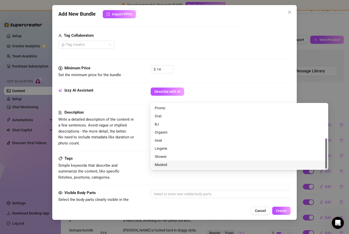
click at [137, 161] on div "Tags Simple keywords that describe and summarize the content, like specific fet…" at bounding box center [174, 168] width 232 height 25
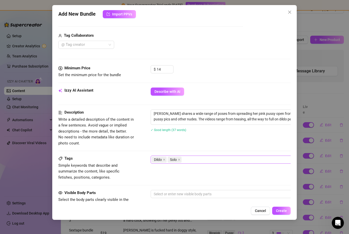
click at [192, 163] on div "Dildo Solo" at bounding box center [239, 160] width 177 height 8
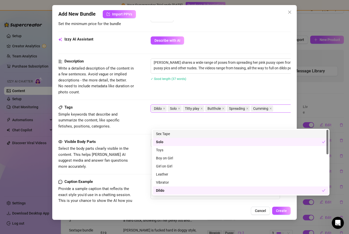
scroll to position [231, 0]
click at [130, 123] on span "Simple keywords that describe and summarize the content, like specific fetishes…" at bounding box center [96, 121] width 76 height 18
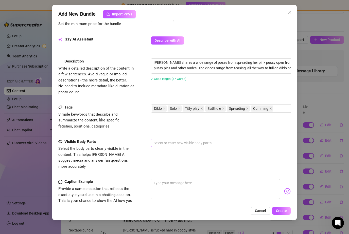
click at [238, 141] on div at bounding box center [237, 143] width 170 height 7
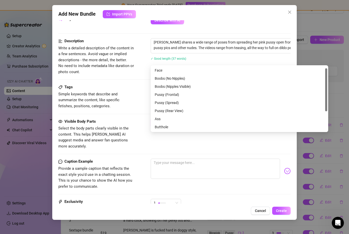
scroll to position [0, 0]
click at [193, 68] on div "Face" at bounding box center [239, 71] width 169 height 6
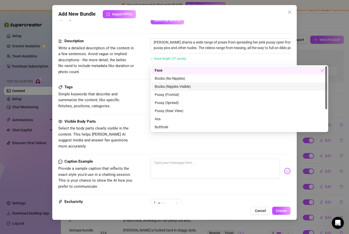
click at [187, 84] on div "Boobs (Nipples Visible)" at bounding box center [239, 87] width 169 height 6
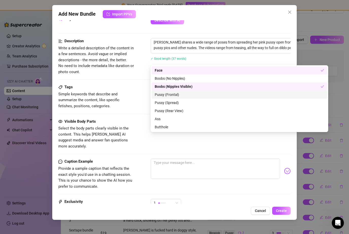
click at [175, 92] on div "Pussy (Frontal)" at bounding box center [239, 95] width 169 height 6
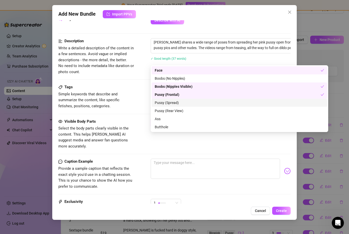
click at [173, 100] on div "Pussy (Spread)" at bounding box center [239, 103] width 169 height 6
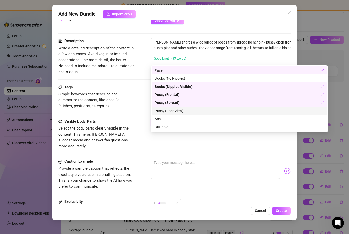
click at [173, 108] on div "Pussy (Rear View)" at bounding box center [239, 111] width 169 height 6
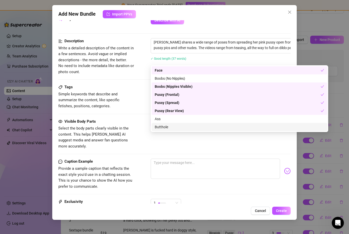
click at [170, 115] on div "Ass" at bounding box center [239, 119] width 175 height 8
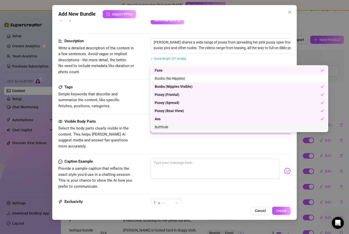
click at [170, 124] on div "Butthole" at bounding box center [239, 127] width 169 height 6
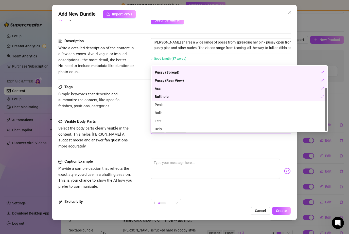
scroll to position [32, 0]
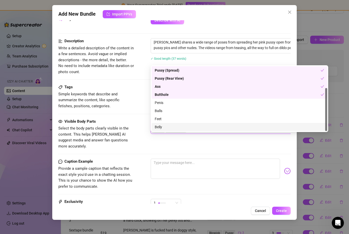
click at [167, 124] on div "Belly" at bounding box center [239, 127] width 169 height 6
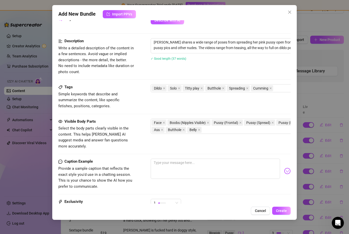
click at [137, 75] on div "Description Write a detailed description of the content in a few sentences. Avo…" at bounding box center [174, 61] width 232 height 46
click at [173, 160] on textarea at bounding box center [215, 169] width 129 height 20
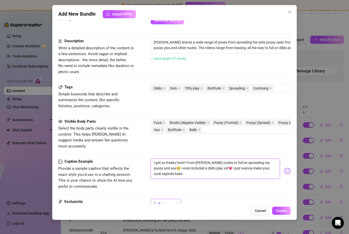
click at [179, 199] on div "1" at bounding box center [166, 203] width 30 height 8
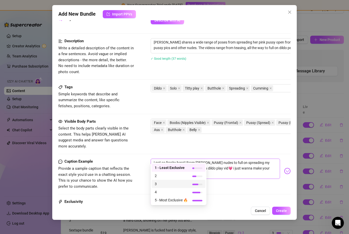
click at [183, 181] on span "3" at bounding box center [171, 184] width 33 height 6
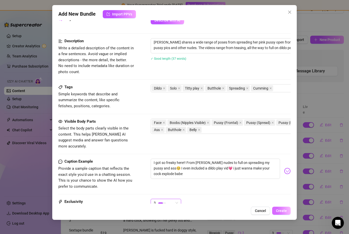
click at [279, 213] on span "Create" at bounding box center [281, 211] width 11 height 4
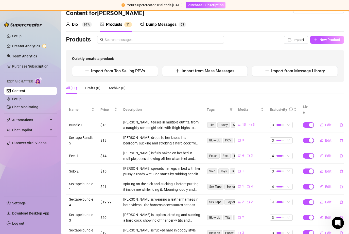
click at [176, 22] on div "Bump Messages" at bounding box center [161, 25] width 30 height 6
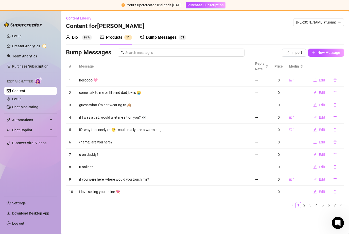
scroll to position [0, 0]
click at [324, 51] on span "New Message" at bounding box center [328, 53] width 23 height 4
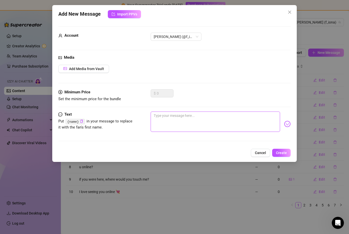
click at [178, 116] on textarea at bounding box center [215, 122] width 129 height 20
click at [194, 115] on textarea "Are u planning on cummin without me >:(" at bounding box center [215, 122] width 129 height 20
drag, startPoint x: 194, startPoint y: 115, endPoint x: 0, endPoint y: -16, distance: 234.9
click at [0, 0] on html "Your Supercreator Trial ends [DATE]. Purchase Subscription Setup Creator Analyt…" at bounding box center [174, 117] width 349 height 234
click at [199, 114] on textarea "Are u planning on cummin without me >:(" at bounding box center [215, 122] width 129 height 20
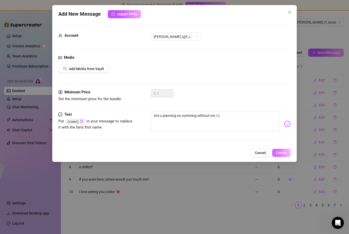
click at [288, 152] on button "Create" at bounding box center [281, 153] width 19 height 8
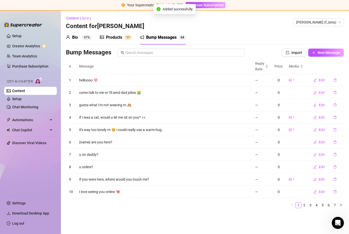
click at [112, 34] on div "Products" at bounding box center [114, 37] width 16 height 6
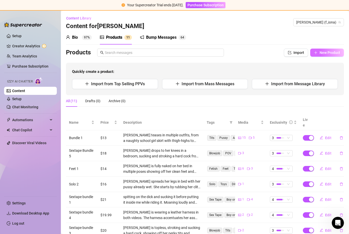
click at [335, 51] on span "New Product" at bounding box center [329, 53] width 21 height 4
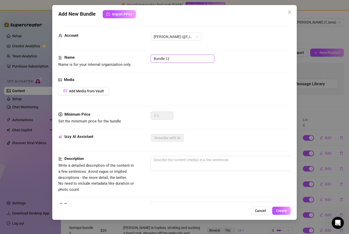
click at [174, 61] on input "Bundle 12" at bounding box center [183, 59] width 64 height 8
click at [97, 91] on span "Add Media from Vault" at bounding box center [86, 91] width 35 height 4
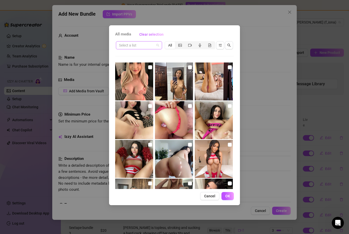
click at [159, 45] on div "Select a list" at bounding box center [139, 45] width 46 height 8
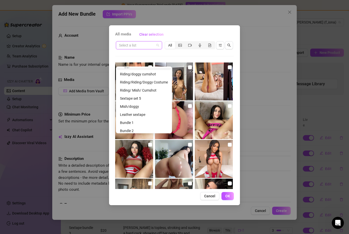
scroll to position [150, 0]
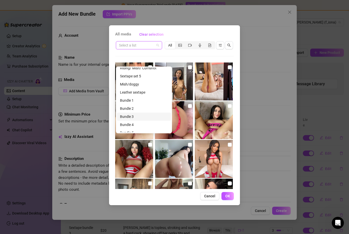
click at [135, 114] on div "Bundle 3" at bounding box center [144, 117] width 48 height 6
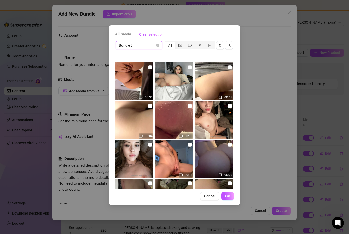
scroll to position [0, 0]
click at [151, 68] on input "checkbox" at bounding box center [150, 67] width 4 height 4
click at [191, 67] on input "checkbox" at bounding box center [190, 67] width 4 height 4
click at [230, 68] on input "checkbox" at bounding box center [230, 67] width 4 height 4
click at [229, 107] on input "checkbox" at bounding box center [230, 106] width 4 height 4
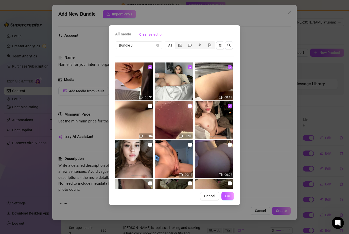
click at [190, 105] on input "checkbox" at bounding box center [190, 106] width 4 height 4
click at [151, 106] on input "checkbox" at bounding box center [150, 106] width 4 height 4
click at [150, 145] on input "checkbox" at bounding box center [150, 145] width 4 height 4
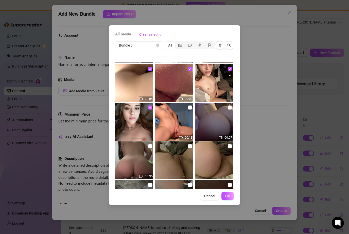
scroll to position [38, 0]
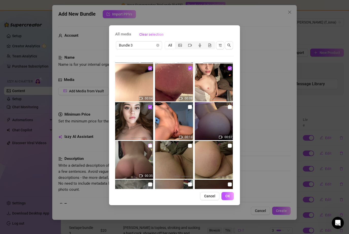
click at [150, 146] on input "checkbox" at bounding box center [150, 146] width 4 height 4
click at [189, 149] on label at bounding box center [190, 146] width 4 height 6
click at [189, 148] on input "checkbox" at bounding box center [190, 146] width 4 height 4
click at [191, 108] on input "checkbox" at bounding box center [190, 107] width 4 height 4
click at [229, 107] on input "checkbox" at bounding box center [230, 107] width 4 height 4
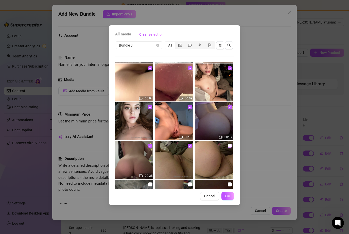
click at [228, 149] on label at bounding box center [230, 146] width 4 height 6
click at [228, 148] on input "checkbox" at bounding box center [230, 146] width 4 height 4
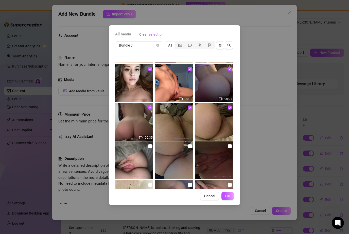
scroll to position [127, 0]
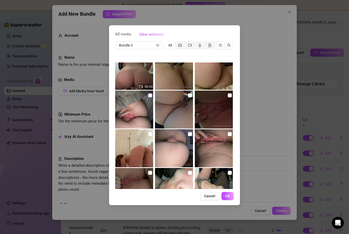
click at [150, 96] on input "checkbox" at bounding box center [150, 96] width 4 height 4
click at [151, 136] on input "checkbox" at bounding box center [150, 134] width 4 height 4
click at [191, 136] on input "checkbox" at bounding box center [190, 134] width 4 height 4
click at [190, 96] on input "checkbox" at bounding box center [190, 96] width 4 height 4
click at [231, 94] on input "checkbox" at bounding box center [230, 96] width 4 height 4
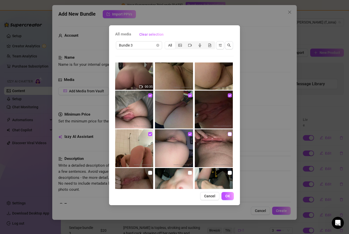
click at [230, 133] on input "checkbox" at bounding box center [230, 134] width 4 height 4
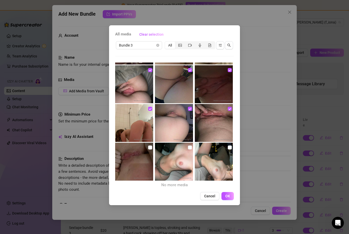
scroll to position [152, 0]
click at [229, 148] on input "checkbox" at bounding box center [230, 148] width 4 height 4
click at [191, 148] on input "checkbox" at bounding box center [190, 148] width 4 height 4
click at [150, 147] on input "checkbox" at bounding box center [150, 148] width 4 height 4
click at [227, 195] on span "OK" at bounding box center [227, 196] width 5 height 4
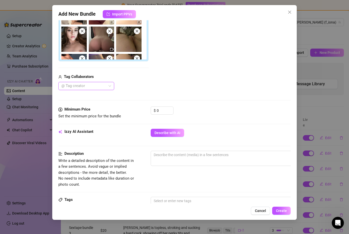
scroll to position [140, 0]
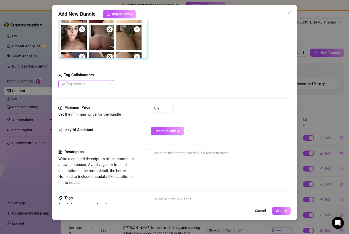
click at [163, 136] on div "Izzy AI Assistant Describe with AI" at bounding box center [174, 133] width 232 height 13
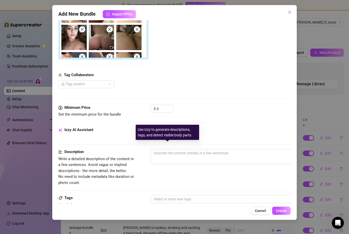
click at [164, 133] on button "Describe with AI" at bounding box center [167, 131] width 33 height 8
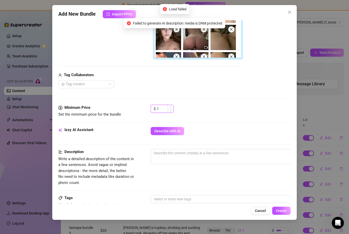
click at [170, 105] on span "Increase Value" at bounding box center [171, 107] width 6 height 5
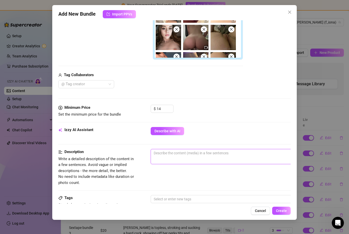
click at [206, 151] on textarea at bounding box center [239, 154] width 177 height 8
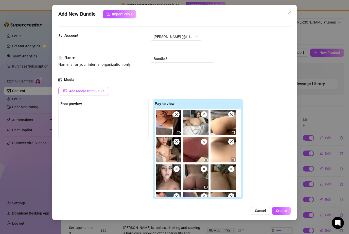
scroll to position [0, 0]
click at [102, 89] on span "Add Media from Vault" at bounding box center [86, 91] width 35 height 4
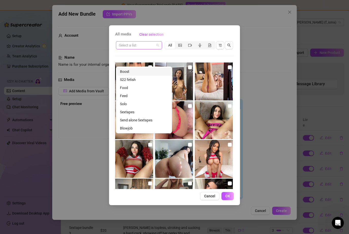
click at [160, 47] on div "Select a list" at bounding box center [139, 45] width 46 height 8
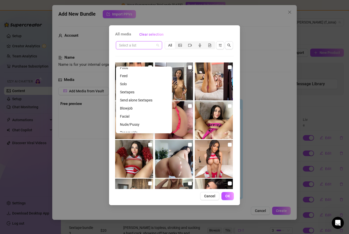
scroll to position [20, 0]
click at [123, 73] on div "Feed" at bounding box center [144, 76] width 48 height 6
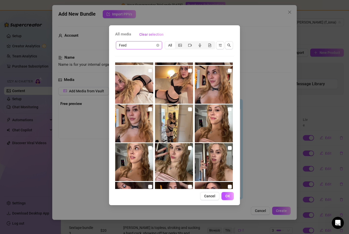
scroll to position [269, 0]
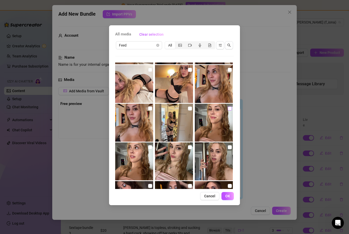
click at [229, 108] on input "checkbox" at bounding box center [230, 109] width 4 height 4
click at [227, 196] on span "OK" at bounding box center [227, 196] width 5 height 4
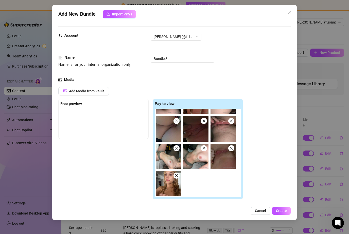
scroll to position [130, 0]
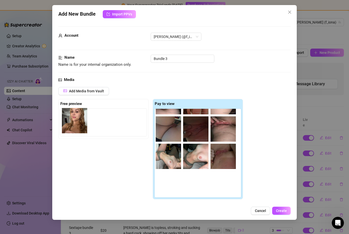
drag, startPoint x: 170, startPoint y: 182, endPoint x: 75, endPoint y: 120, distance: 114.0
click at [75, 120] on div "Free preview Pay to view" at bounding box center [150, 149] width 185 height 101
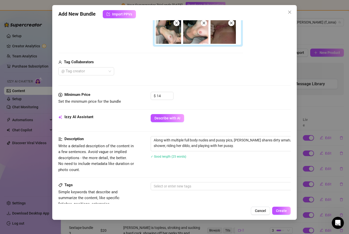
scroll to position [156, 0]
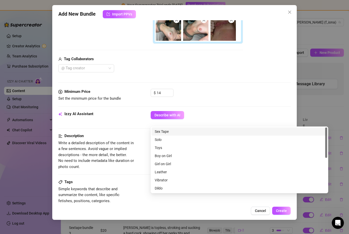
click at [164, 183] on div at bounding box center [237, 183] width 170 height 7
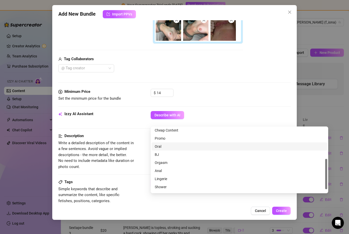
scroll to position [65, 0]
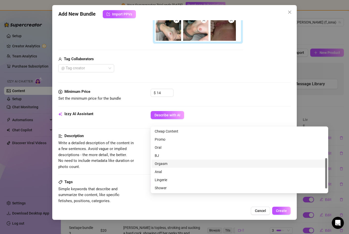
click at [170, 161] on div "Orgasm" at bounding box center [239, 164] width 169 height 6
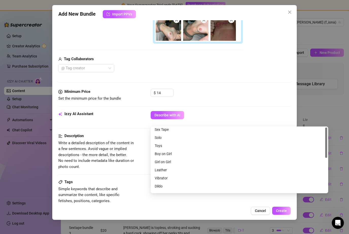
scroll to position [0, 0]
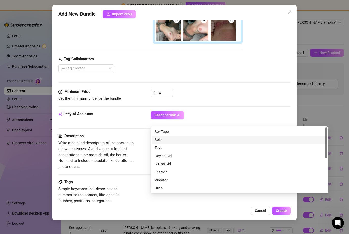
click at [162, 137] on div "Solo" at bounding box center [239, 140] width 169 height 6
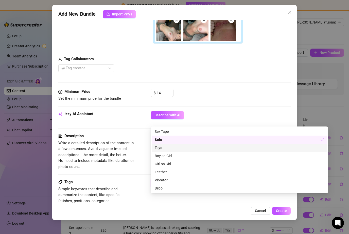
click at [162, 145] on div "Toys" at bounding box center [239, 148] width 169 height 6
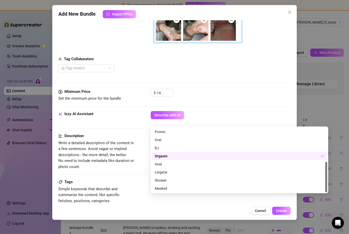
scroll to position [73, 0]
click at [170, 178] on div "Shower" at bounding box center [239, 181] width 169 height 6
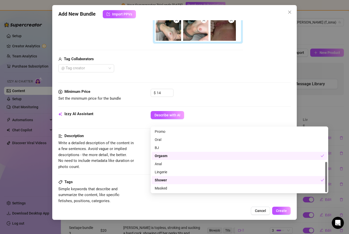
click at [107, 105] on div "Minimum Price Set the minimum price for the bundle $ 14" at bounding box center [174, 100] width 232 height 22
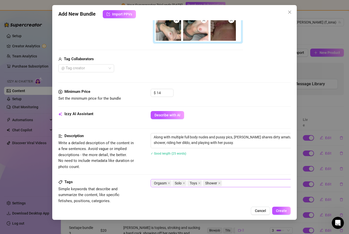
click at [228, 182] on div "Orgasm Solo Toys Shower" at bounding box center [237, 183] width 170 height 7
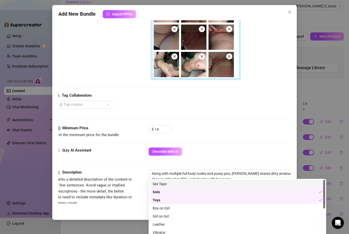
scroll to position [147, 2]
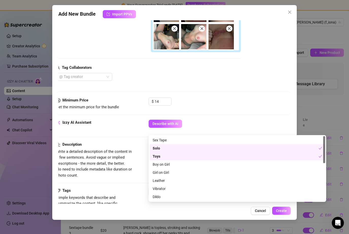
click at [132, 114] on div "Minimum Price Set the minimum price for the bundle $ 14" at bounding box center [172, 109] width 232 height 22
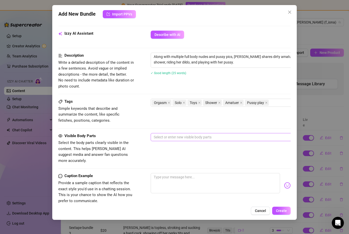
scroll to position [237, 0]
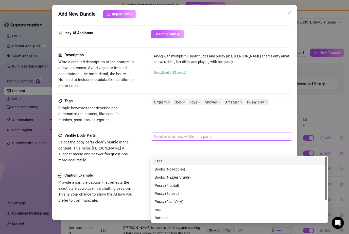
click at [175, 134] on div at bounding box center [237, 136] width 170 height 7
click at [166, 159] on div "Face" at bounding box center [239, 162] width 169 height 6
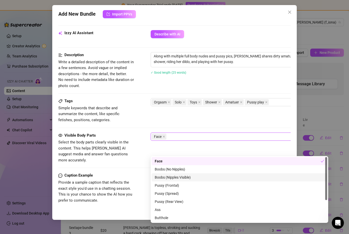
click at [170, 175] on div "Boobs (Nipples Visible)" at bounding box center [239, 178] width 169 height 6
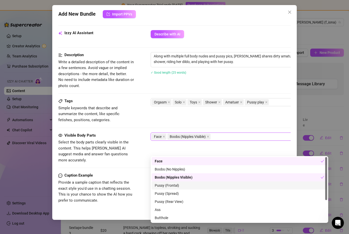
drag, startPoint x: 171, startPoint y: 173, endPoint x: 171, endPoint y: 170, distance: 2.8
click at [171, 182] on div "Pussy (Frontal)" at bounding box center [239, 186] width 175 height 8
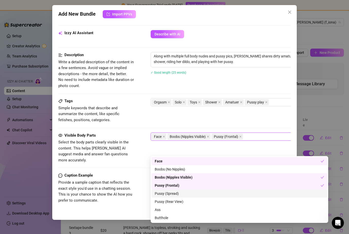
click at [171, 191] on div "Pussy (Spread)" at bounding box center [239, 194] width 169 height 6
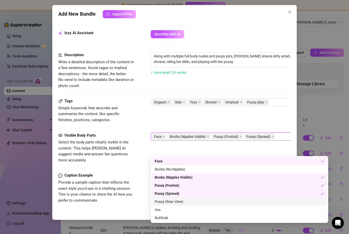
click at [172, 199] on div "Pussy (Rear View)" at bounding box center [239, 202] width 169 height 6
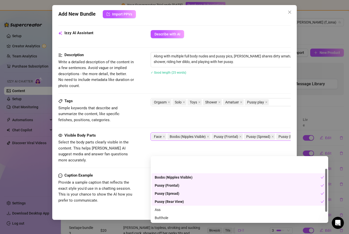
scroll to position [32, 0]
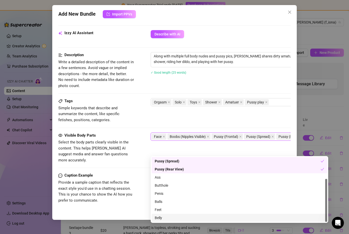
click at [264, 215] on div "Belly" at bounding box center [239, 218] width 169 height 6
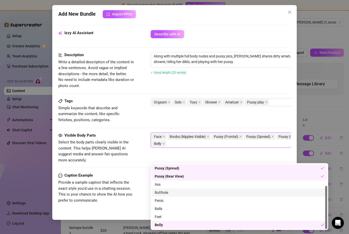
click at [270, 190] on div "Butthole" at bounding box center [239, 193] width 169 height 6
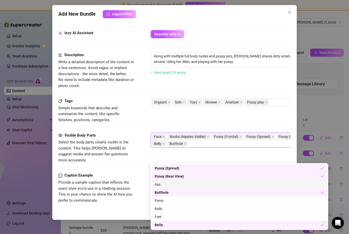
click at [275, 182] on div "Ass" at bounding box center [239, 185] width 169 height 6
click at [253, 104] on div "Pussy play" at bounding box center [257, 102] width 25 height 7
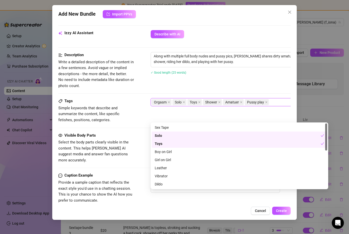
click at [265, 79] on div "Along with multiple full body nudes and pussy pics, [PERSON_NAME] shares dirty …" at bounding box center [239, 66] width 177 height 29
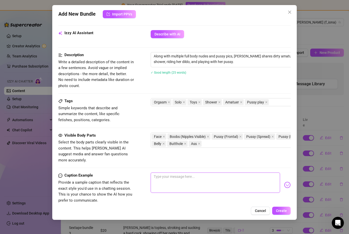
click at [248, 178] on textarea at bounding box center [215, 183] width 129 height 20
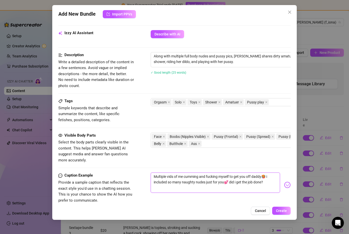
click at [177, 213] on span "1" at bounding box center [166, 217] width 24 height 8
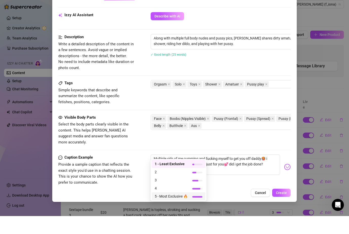
scroll to position [16, 0]
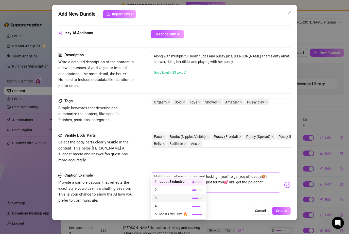
click at [170, 195] on span "3" at bounding box center [171, 198] width 33 height 6
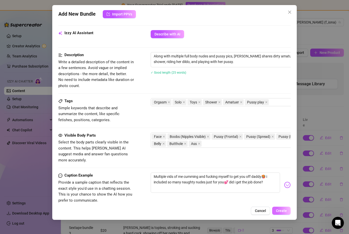
click at [282, 213] on span "Create" at bounding box center [281, 211] width 11 height 4
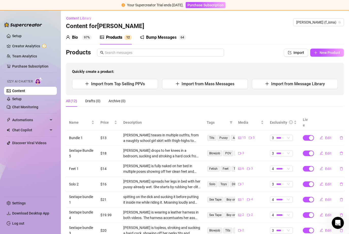
click at [87, 35] on sup "97%" at bounding box center [87, 37] width 10 height 5
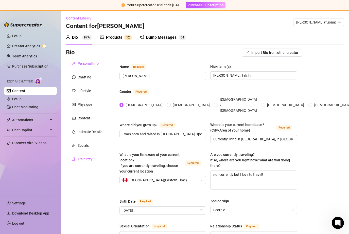
click at [87, 155] on div "Train Izzy" at bounding box center [87, 160] width 42 height 10
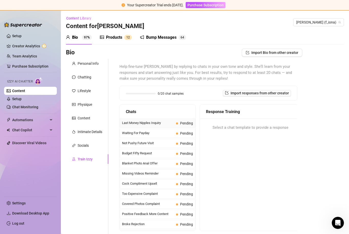
click at [139, 121] on span "Last Money Nipples Inquiry" at bounding box center [148, 123] width 52 height 5
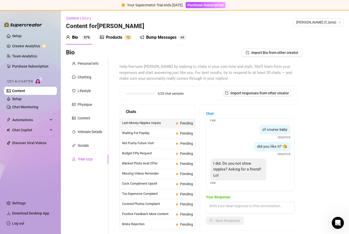
scroll to position [20, 0]
click at [230, 202] on textarea at bounding box center [250, 208] width 89 height 12
click at [182, 149] on div "Budget Fifty Request Pending" at bounding box center [158, 153] width 76 height 9
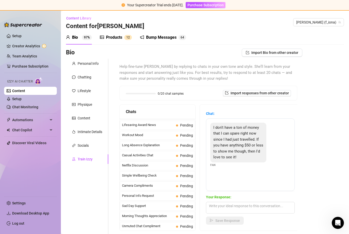
scroll to position [451, 0]
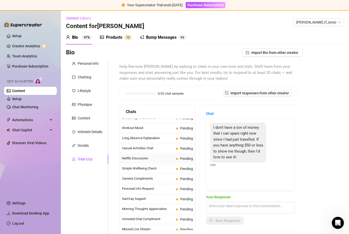
click at [160, 156] on span "Netflix Discussion" at bounding box center [148, 158] width 52 height 5
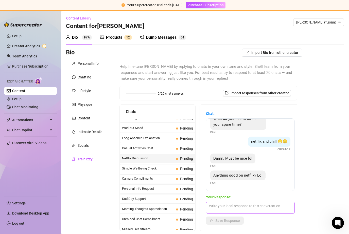
scroll to position [9, 0]
click at [238, 202] on textarea at bounding box center [250, 208] width 89 height 12
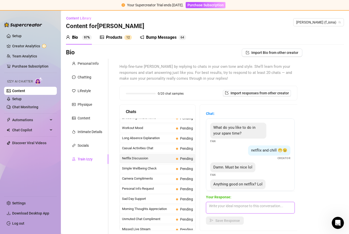
scroll to position [0, 0]
